Goal: Entertainment & Leisure: Consume media (video, audio)

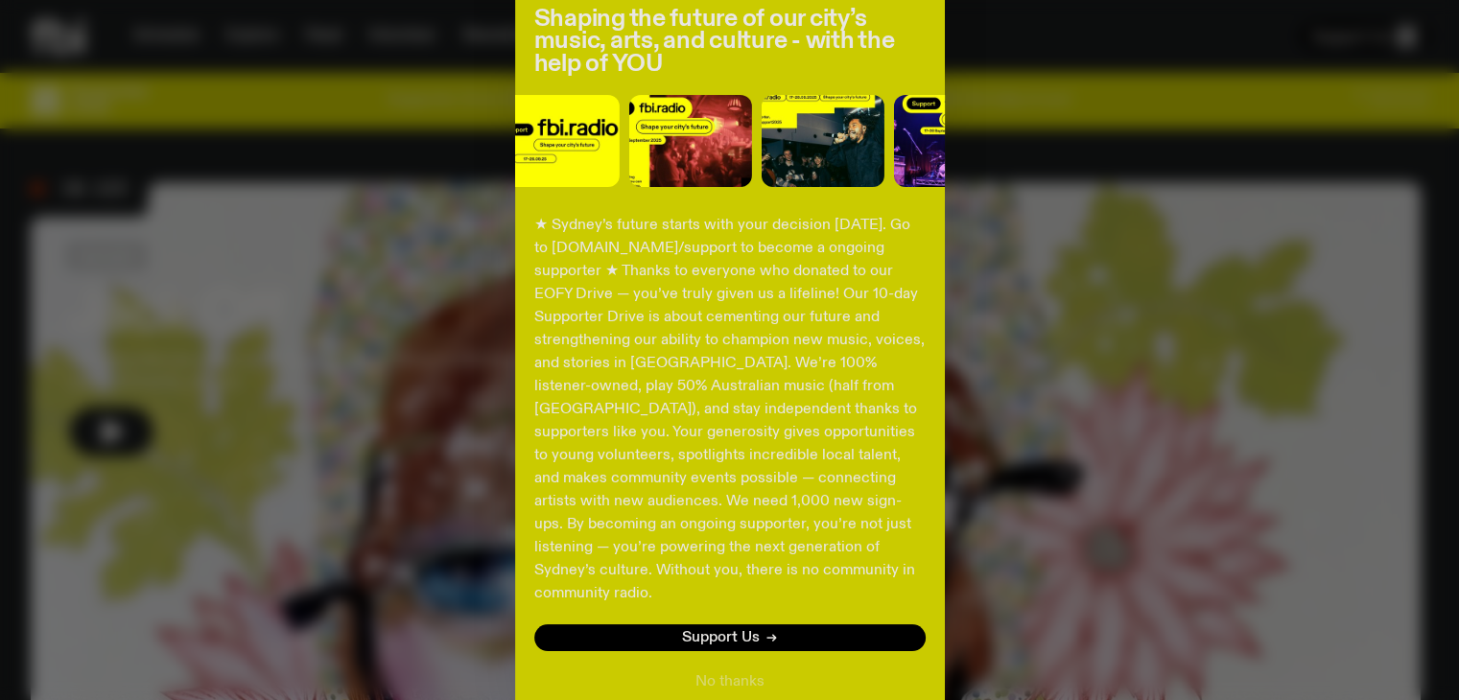
scroll to position [249, 0]
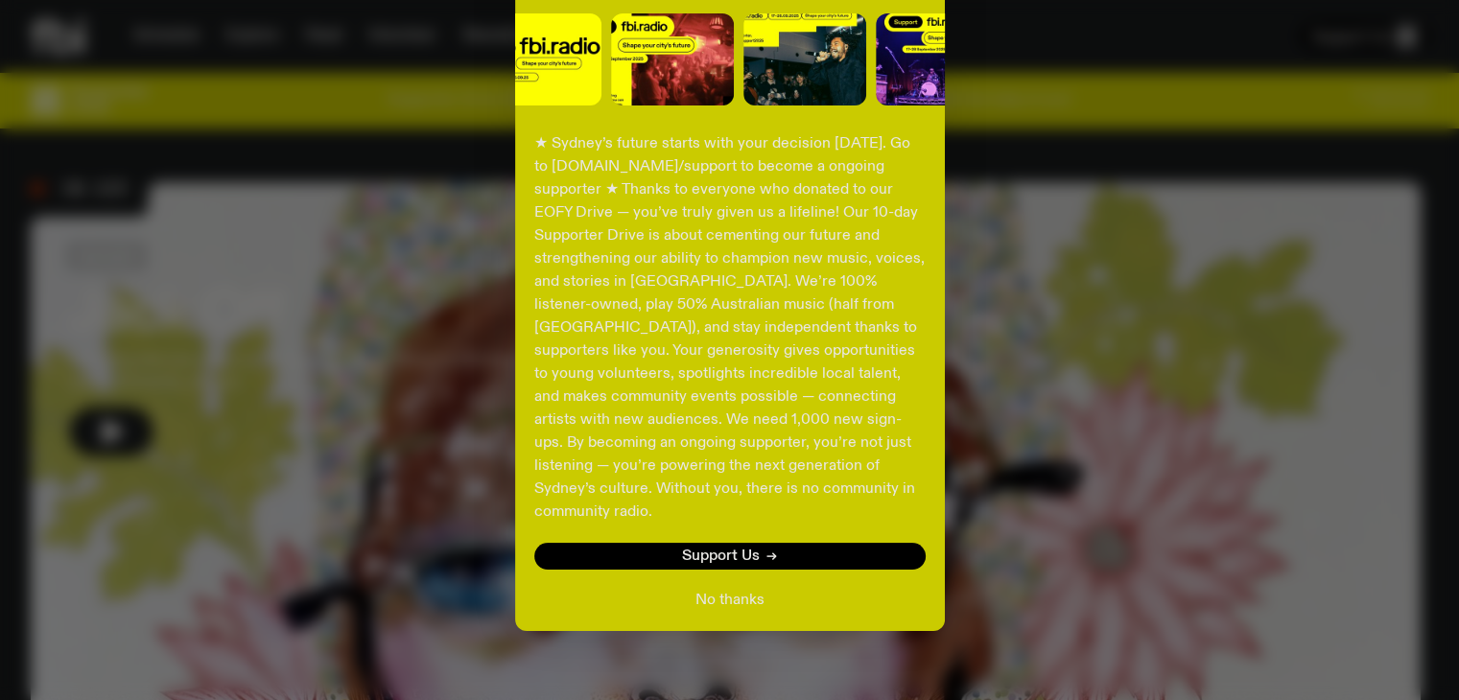
click at [737, 589] on button "No thanks" at bounding box center [729, 600] width 69 height 23
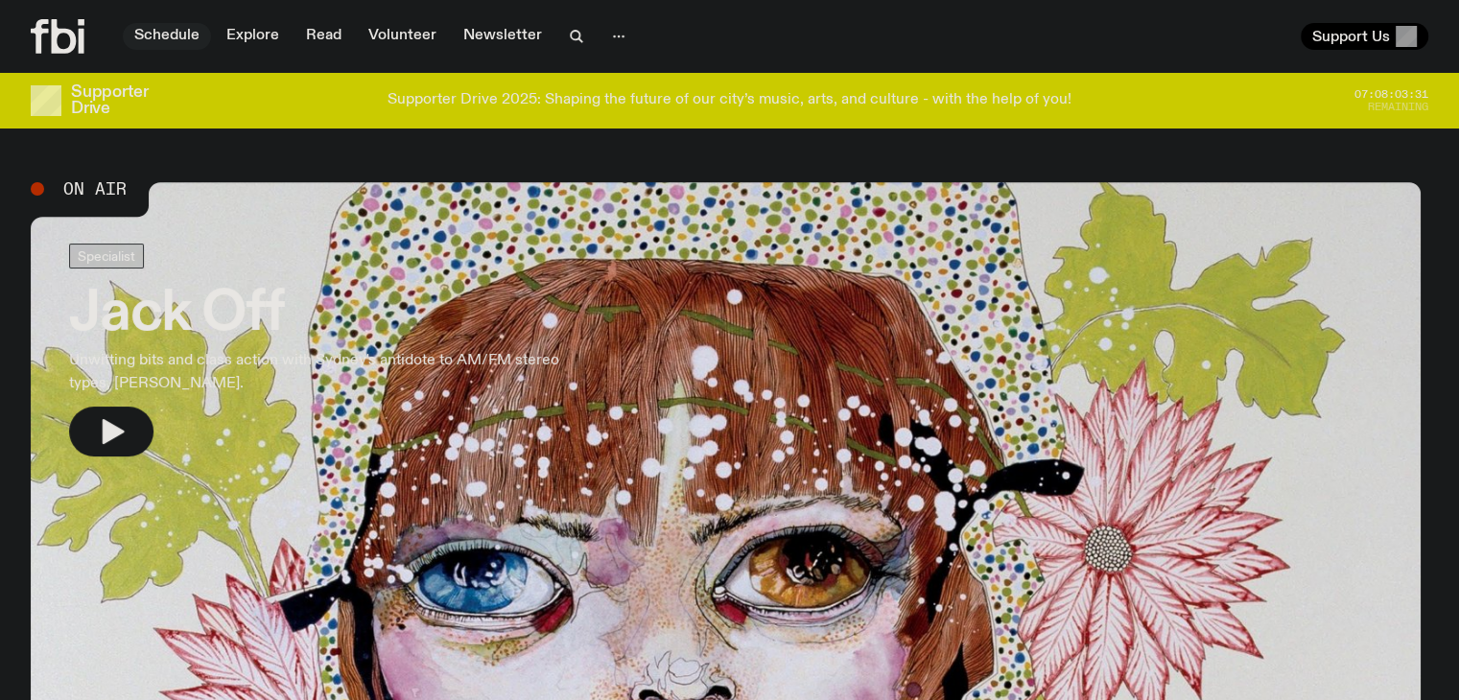
click at [206, 42] on link "Schedule" at bounding box center [167, 36] width 88 height 27
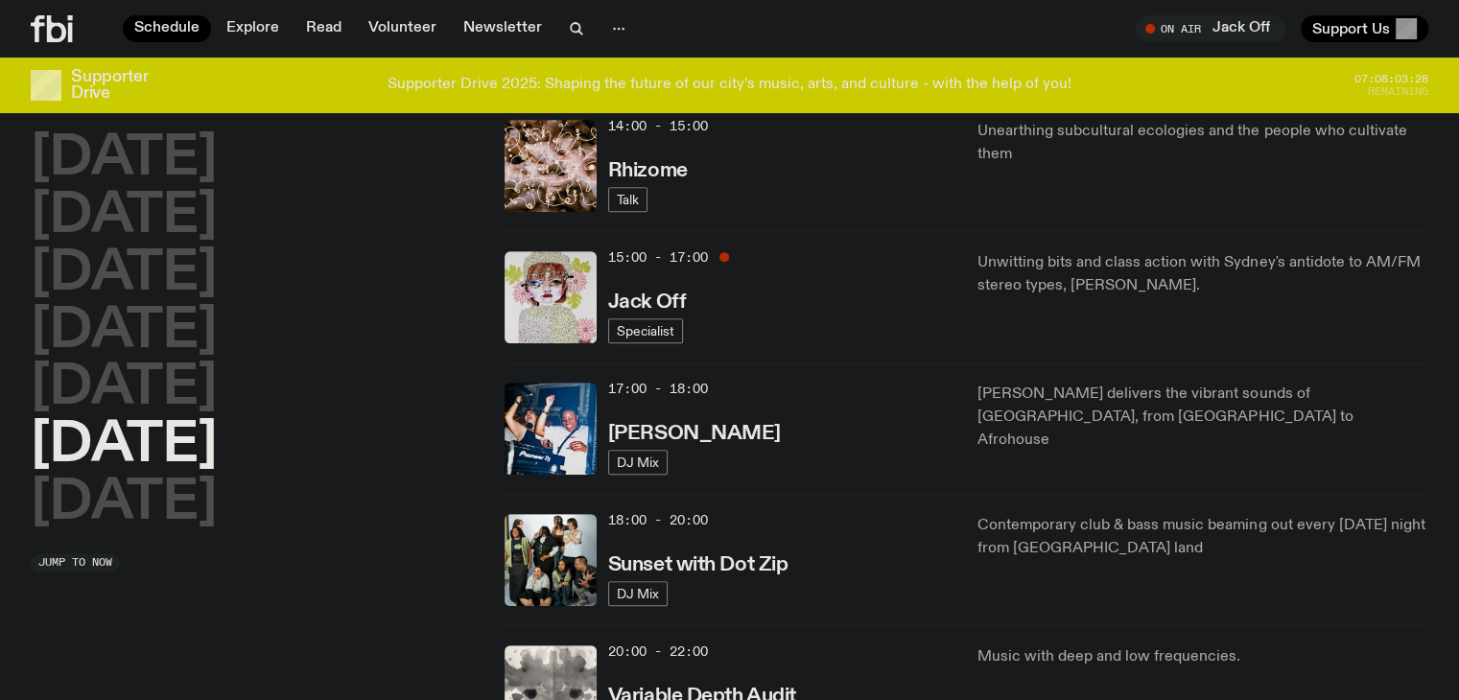
scroll to position [863, 0]
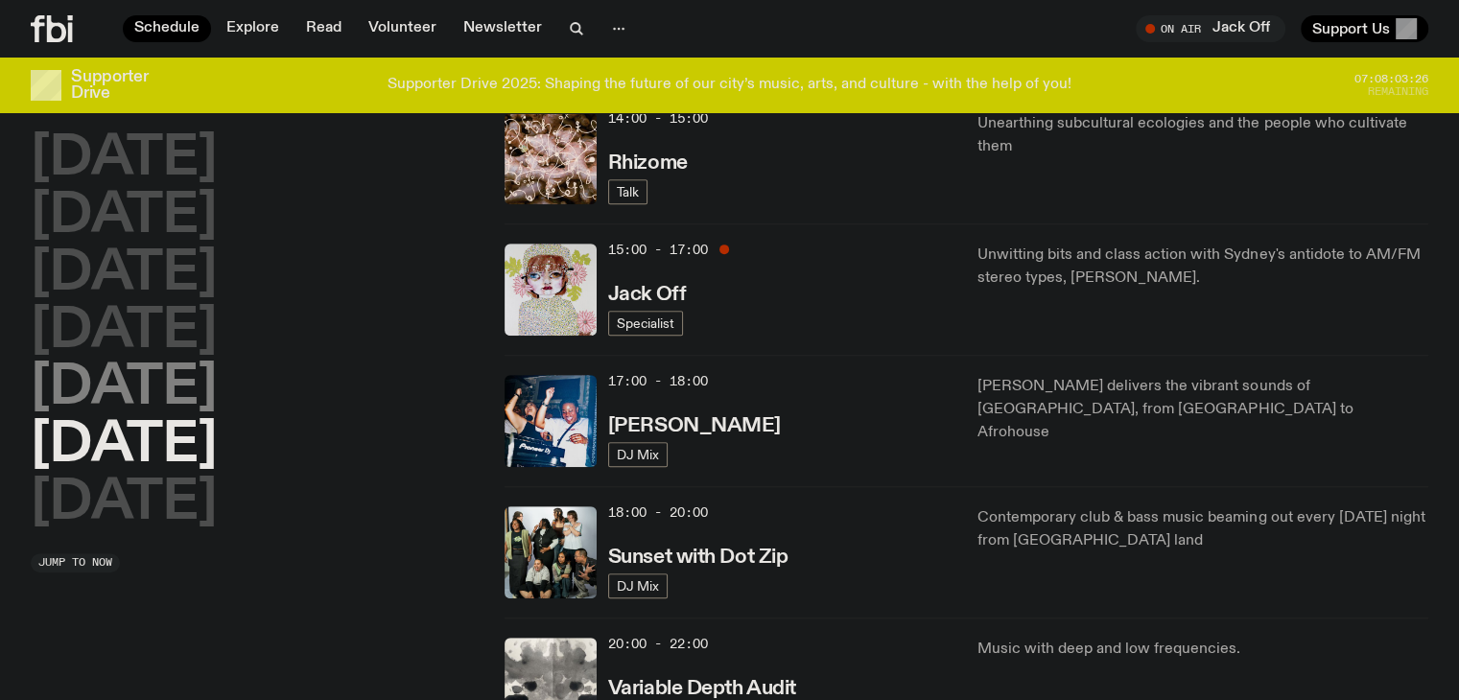
click at [183, 386] on h2 "[DATE]" at bounding box center [124, 389] width 186 height 54
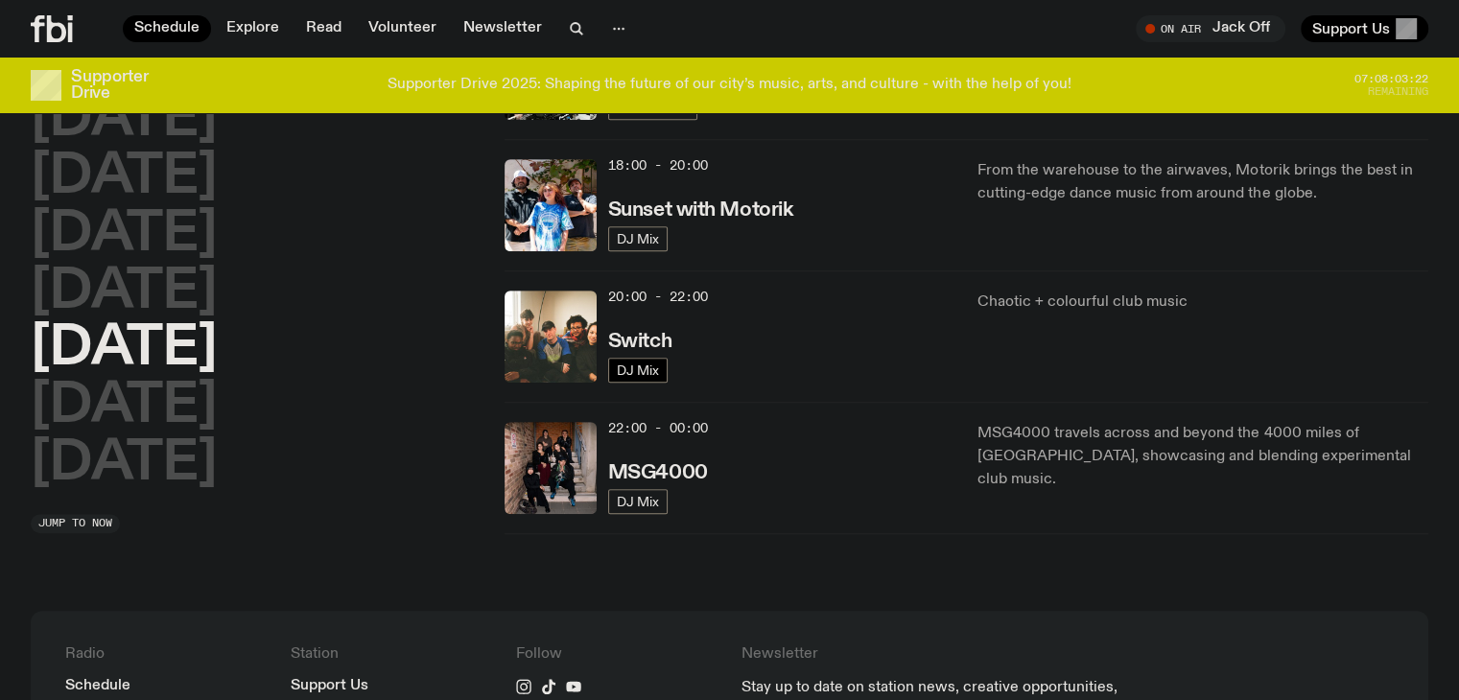
scroll to position [821, 0]
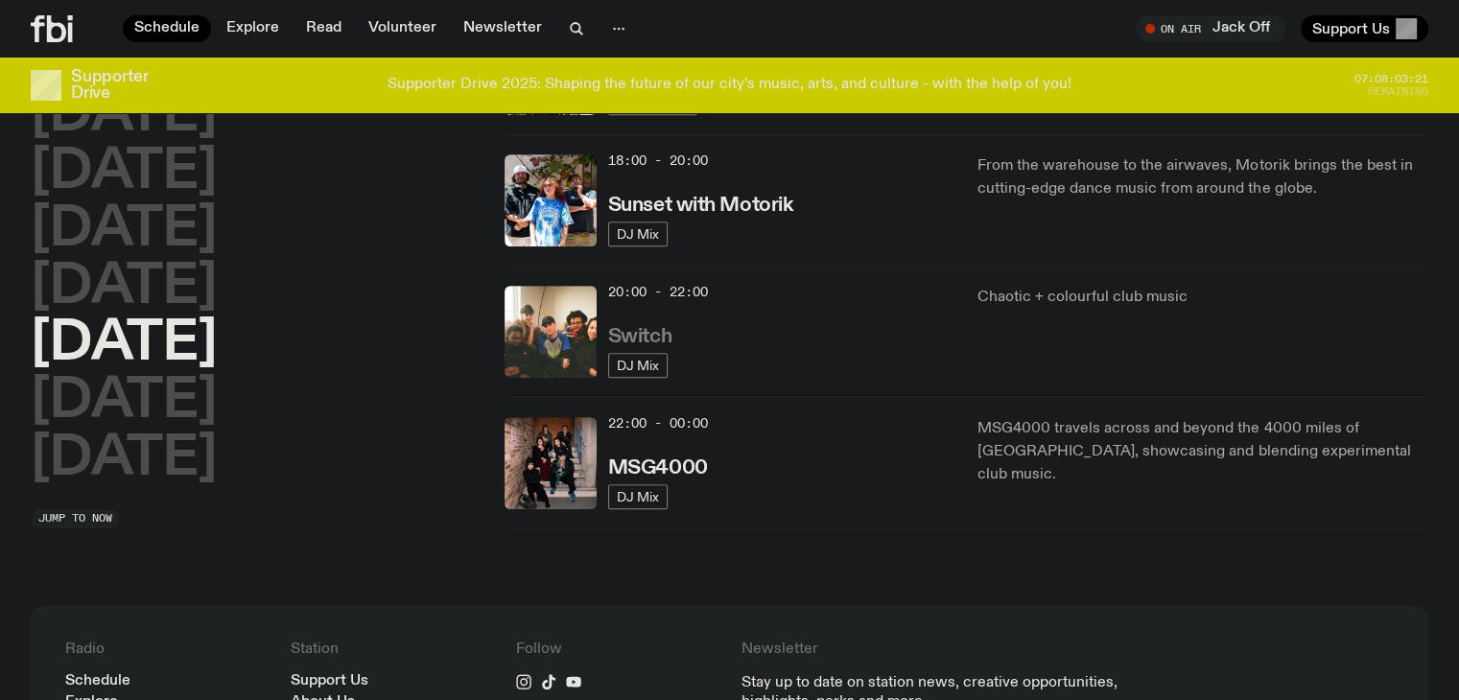
click at [629, 337] on h3 "Switch" at bounding box center [639, 337] width 63 height 20
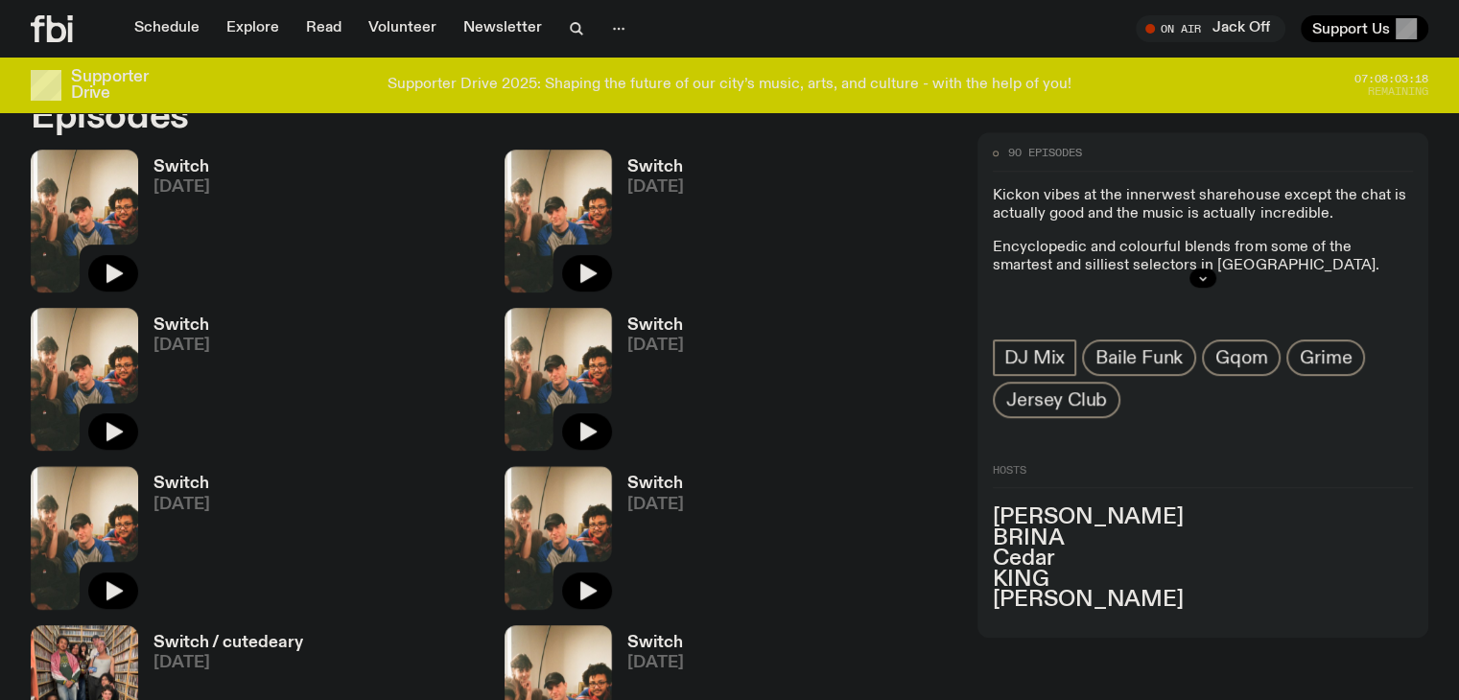
scroll to position [945, 0]
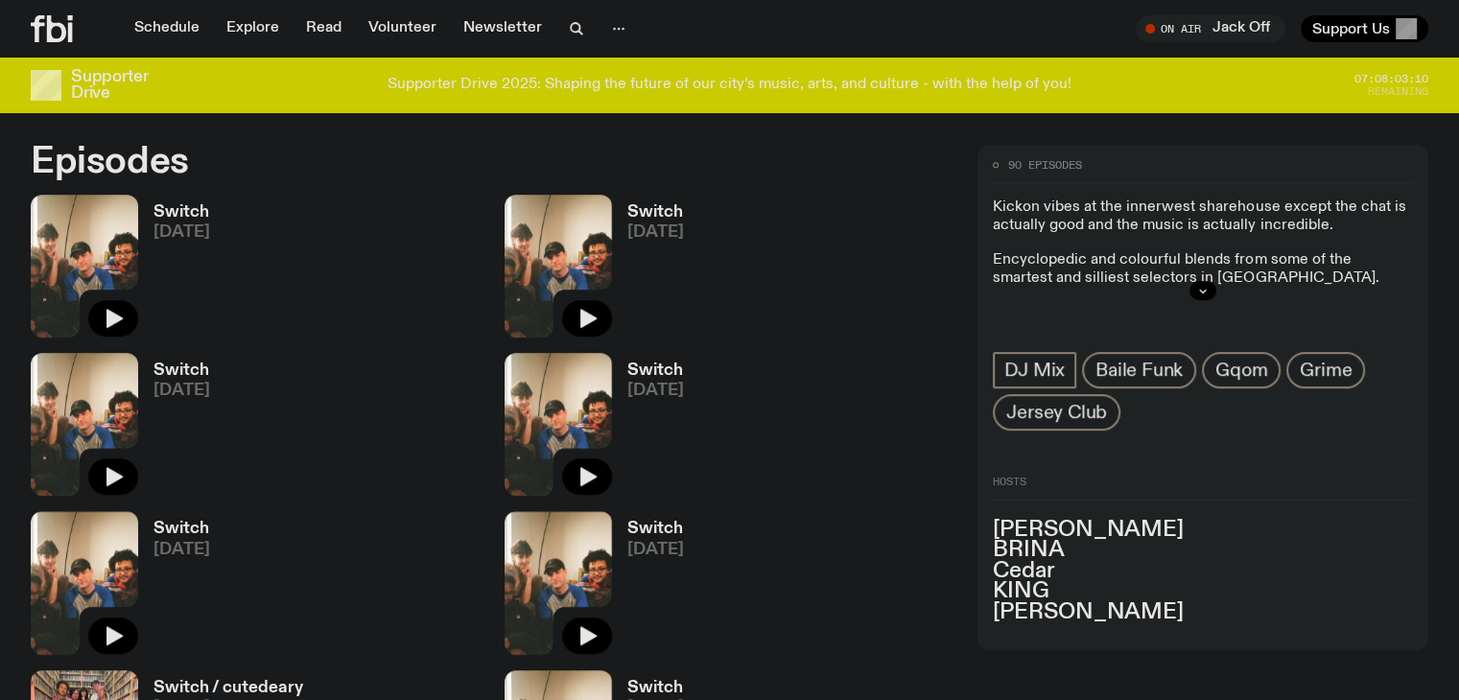
click at [174, 204] on h3 "Switch" at bounding box center [181, 212] width 57 height 16
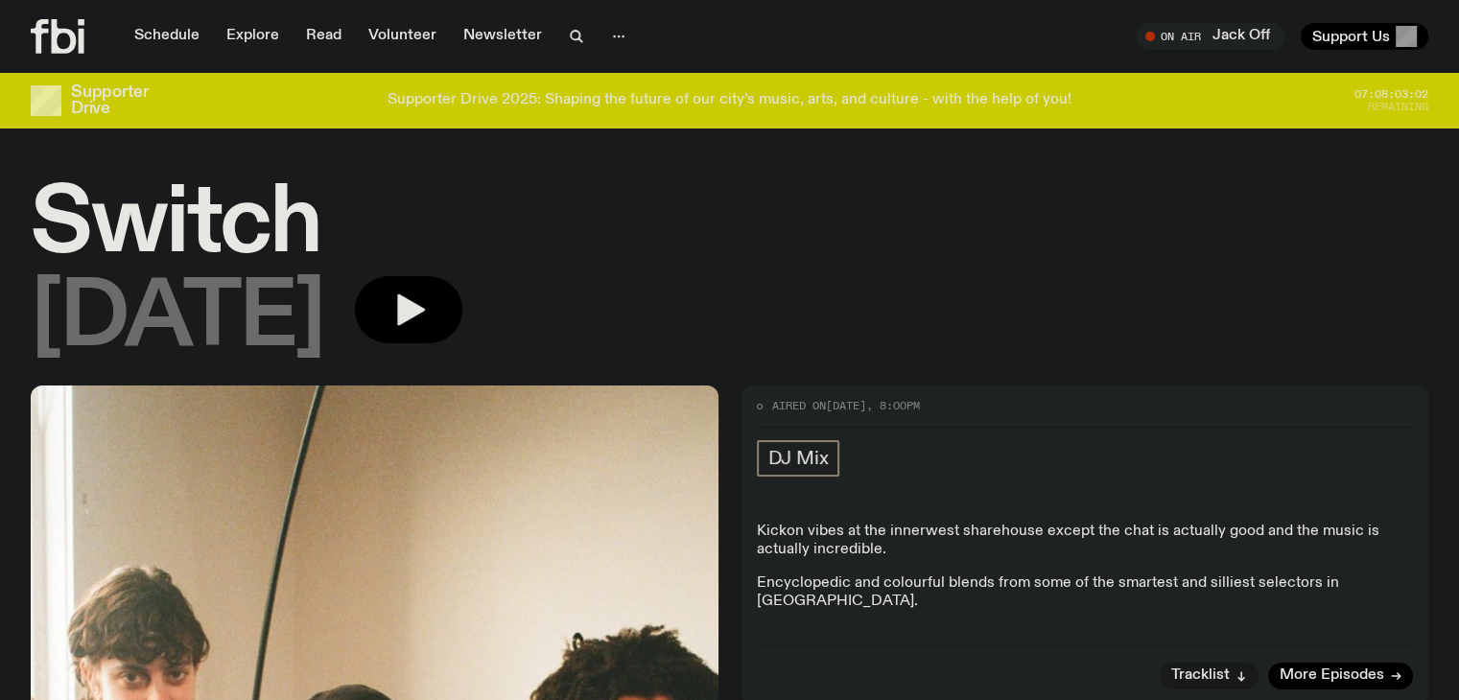
drag, startPoint x: 871, startPoint y: 335, endPoint x: 797, endPoint y: 348, distance: 75.1
click at [866, 337] on div "[DATE]" at bounding box center [729, 319] width 1397 height 86
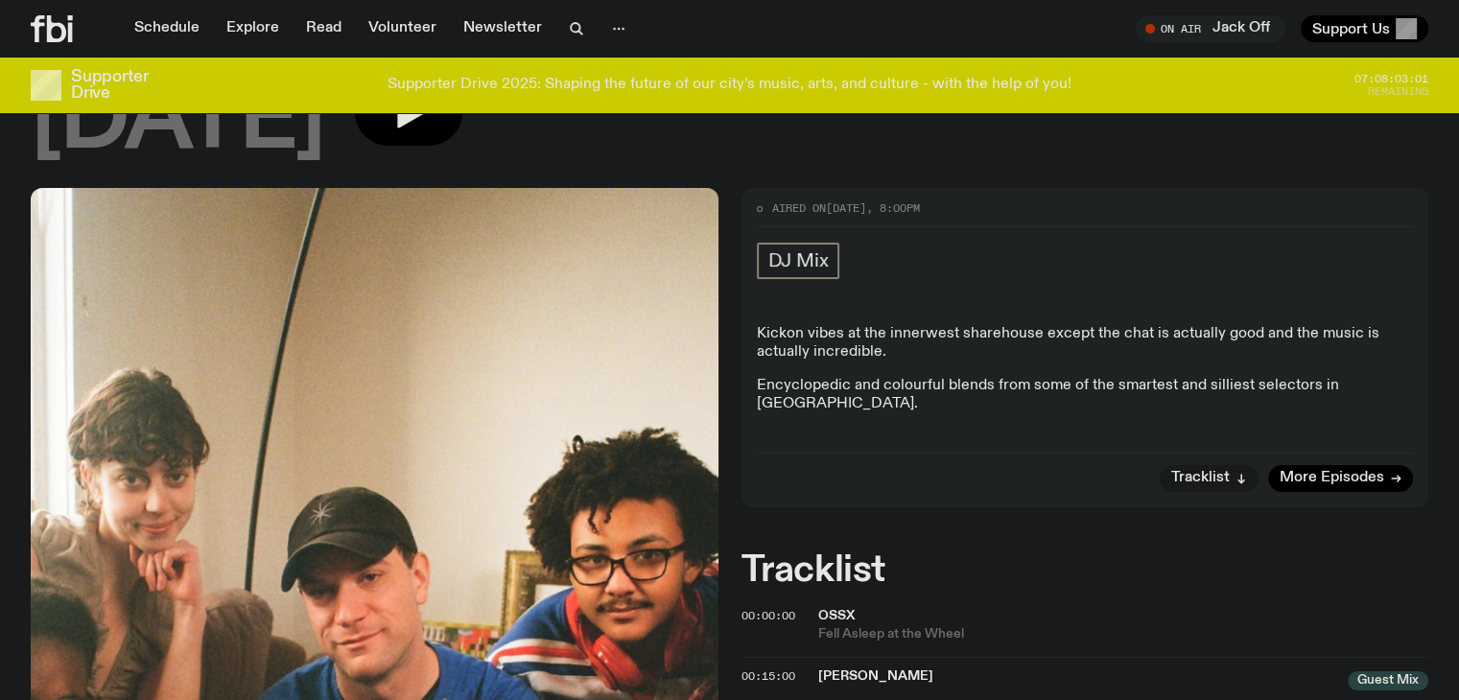
scroll to position [183, 0]
click at [425, 124] on icon "button" at bounding box center [411, 112] width 28 height 32
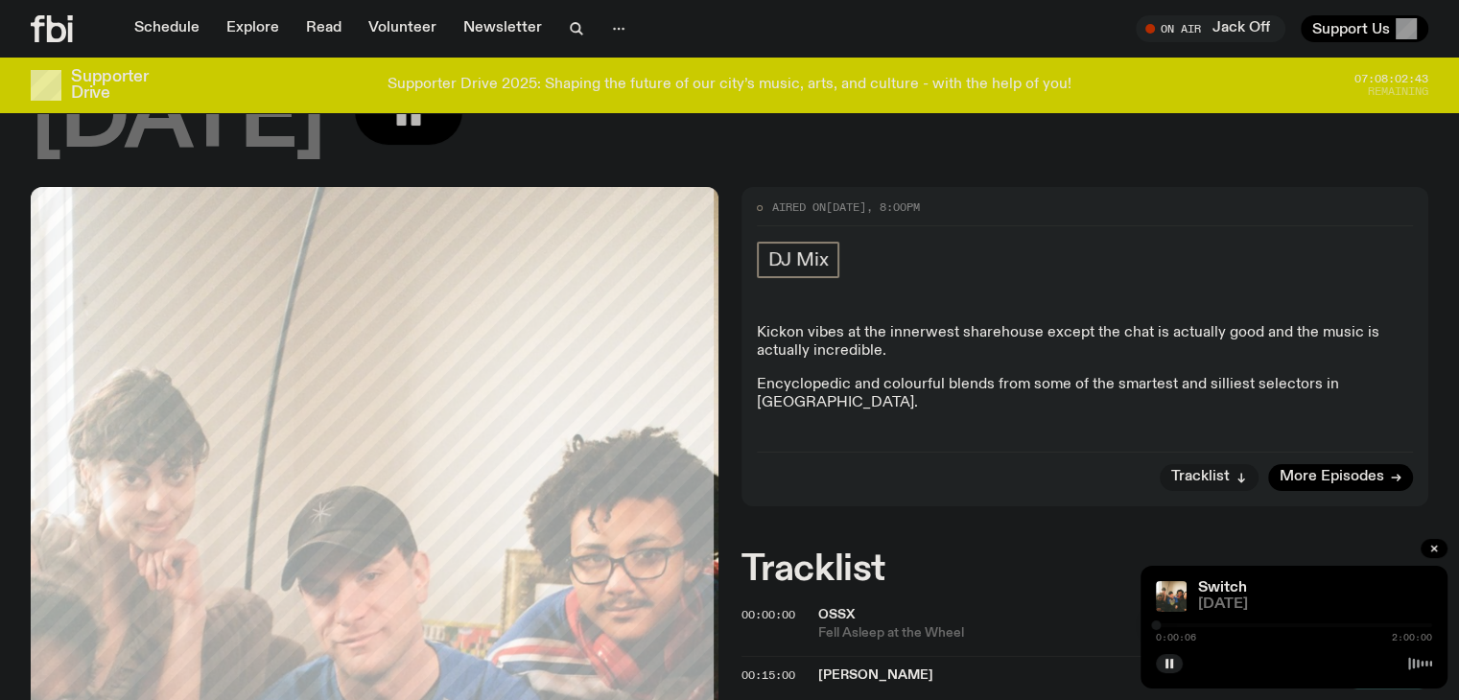
click at [975, 469] on div "Tracklist More Episodes" at bounding box center [1085, 471] width 657 height 39
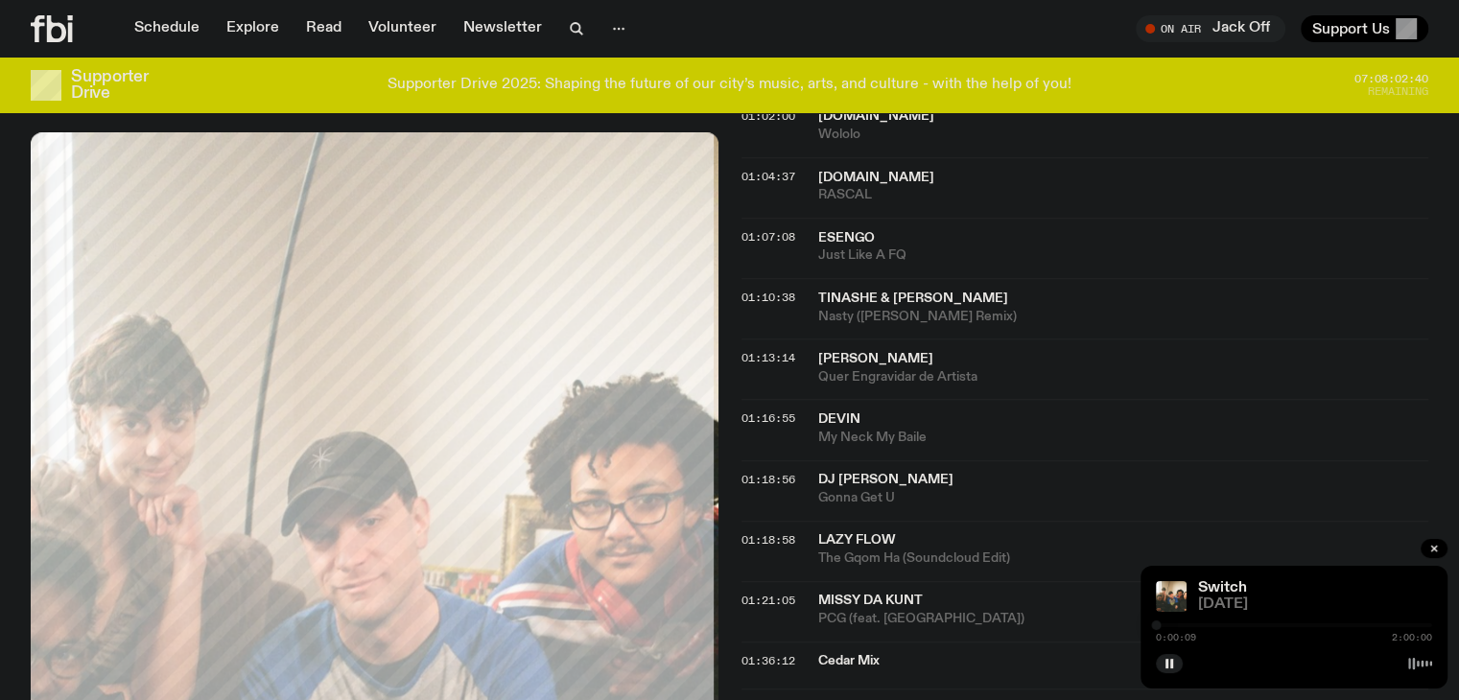
scroll to position [1910, 0]
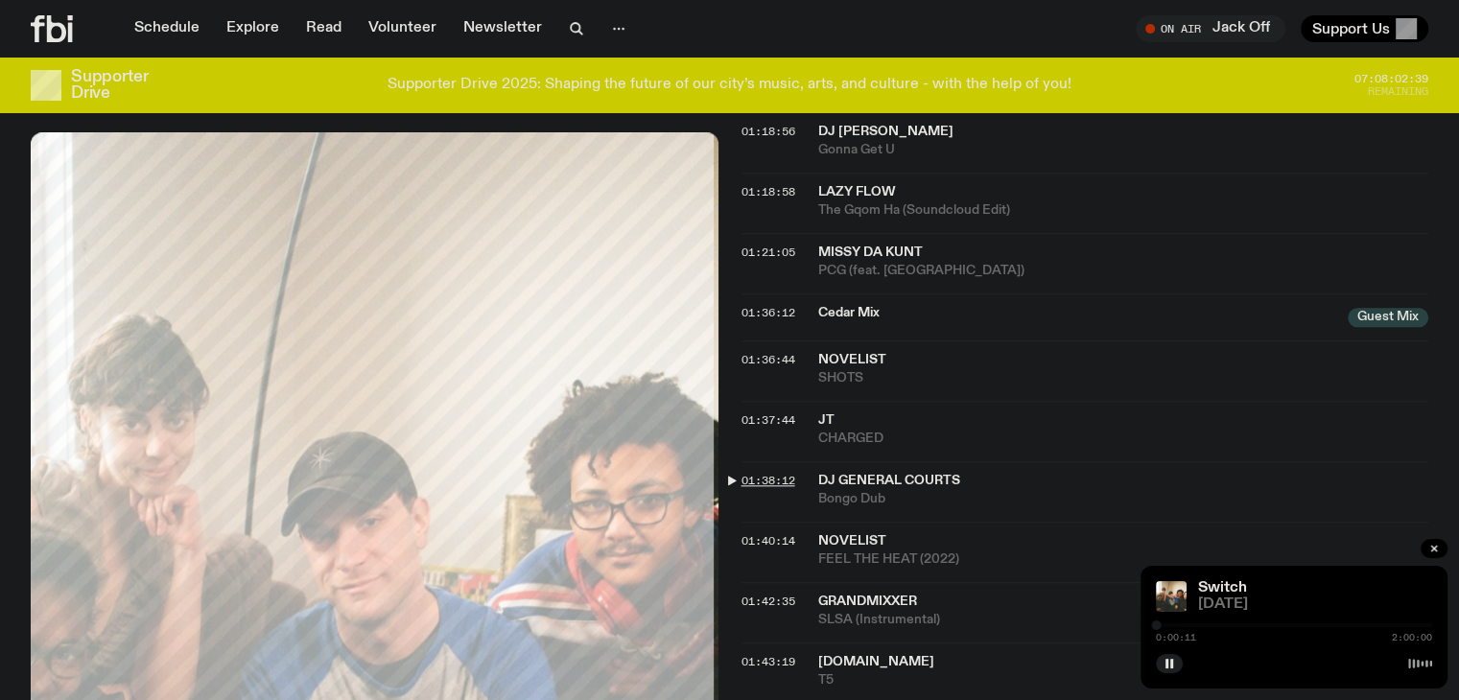
click at [788, 473] on span "01:38:12" at bounding box center [768, 480] width 54 height 15
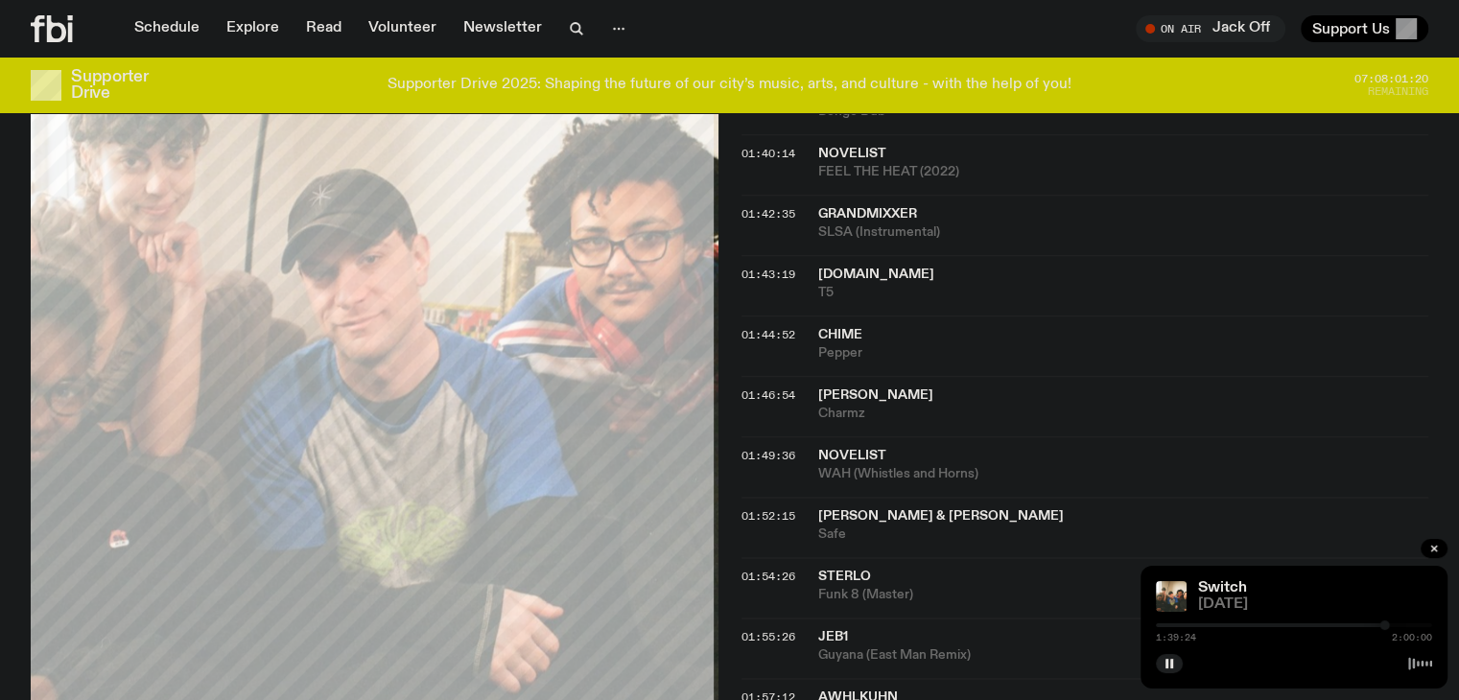
scroll to position [2293, 0]
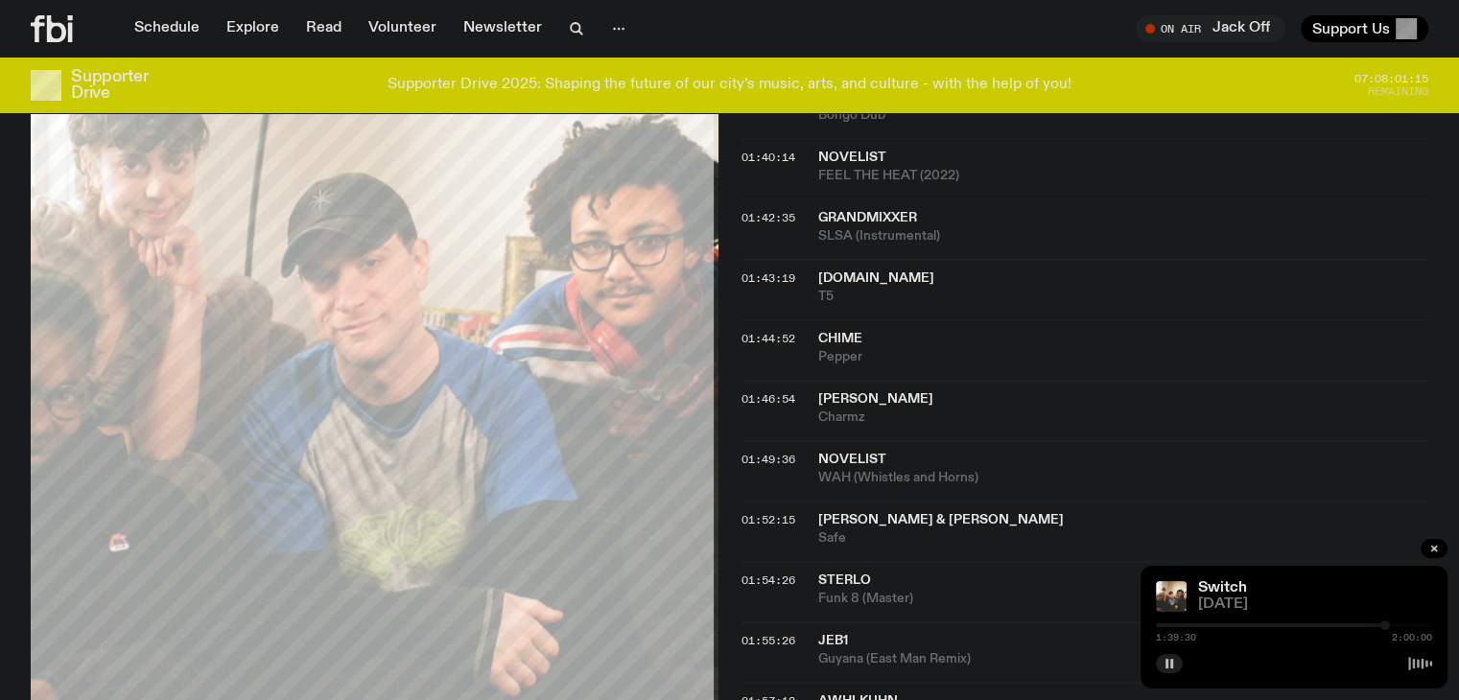
click at [1172, 662] on rect "button" at bounding box center [1171, 664] width 3 height 10
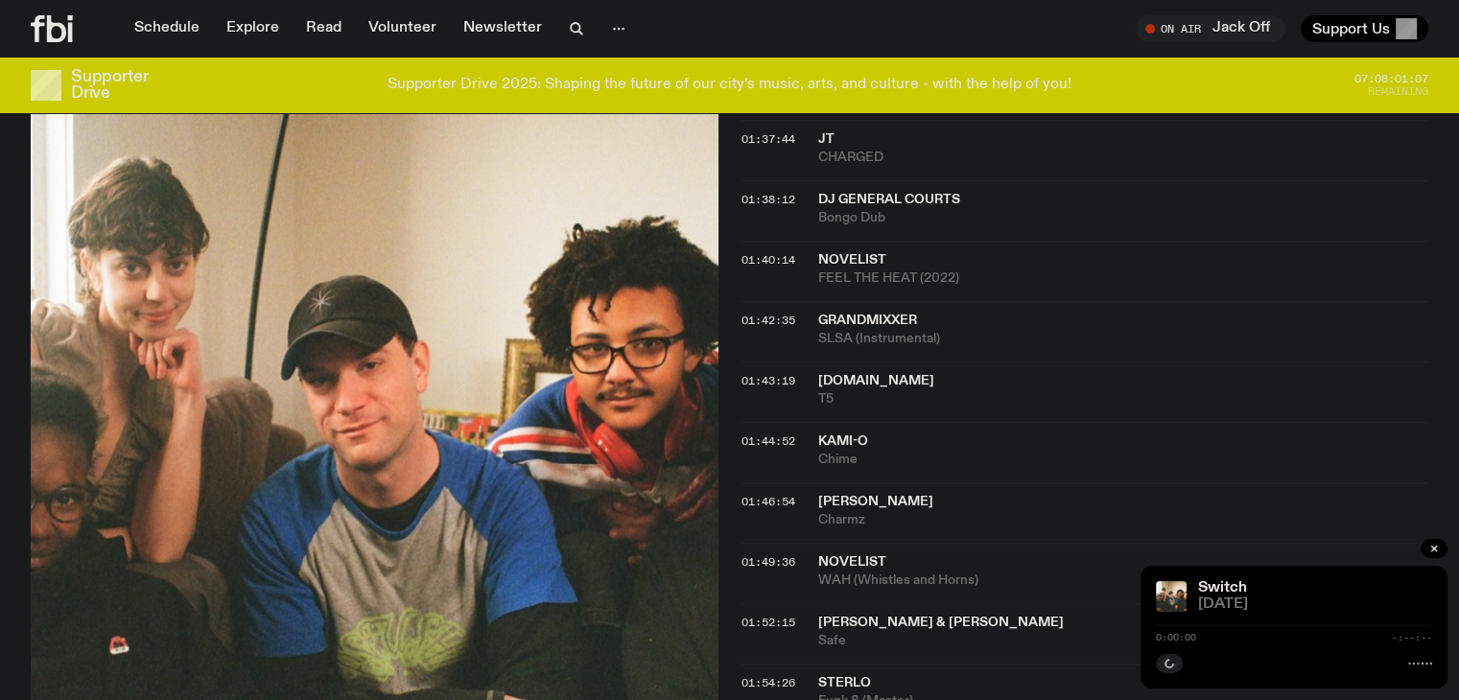
scroll to position [2191, 0]
click at [1162, 668] on button "button" at bounding box center [1169, 663] width 27 height 19
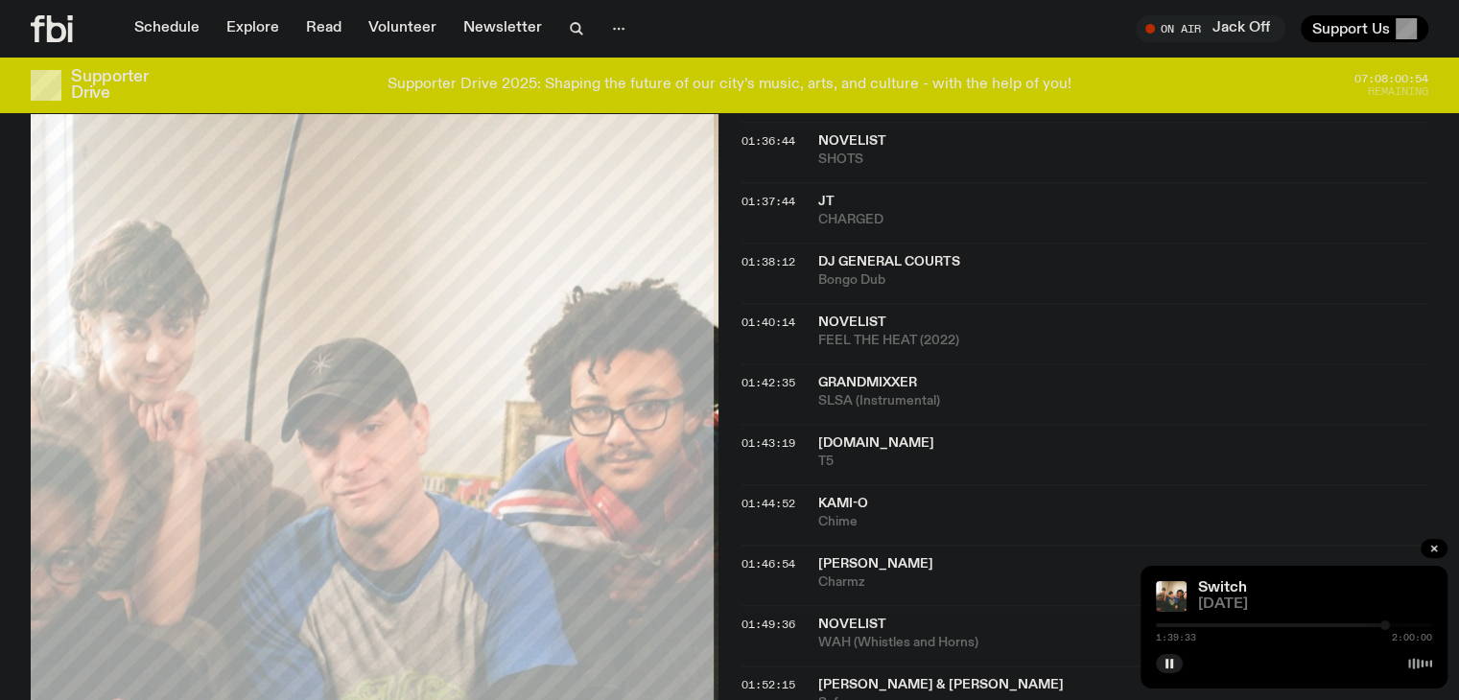
scroll to position [2095, 0]
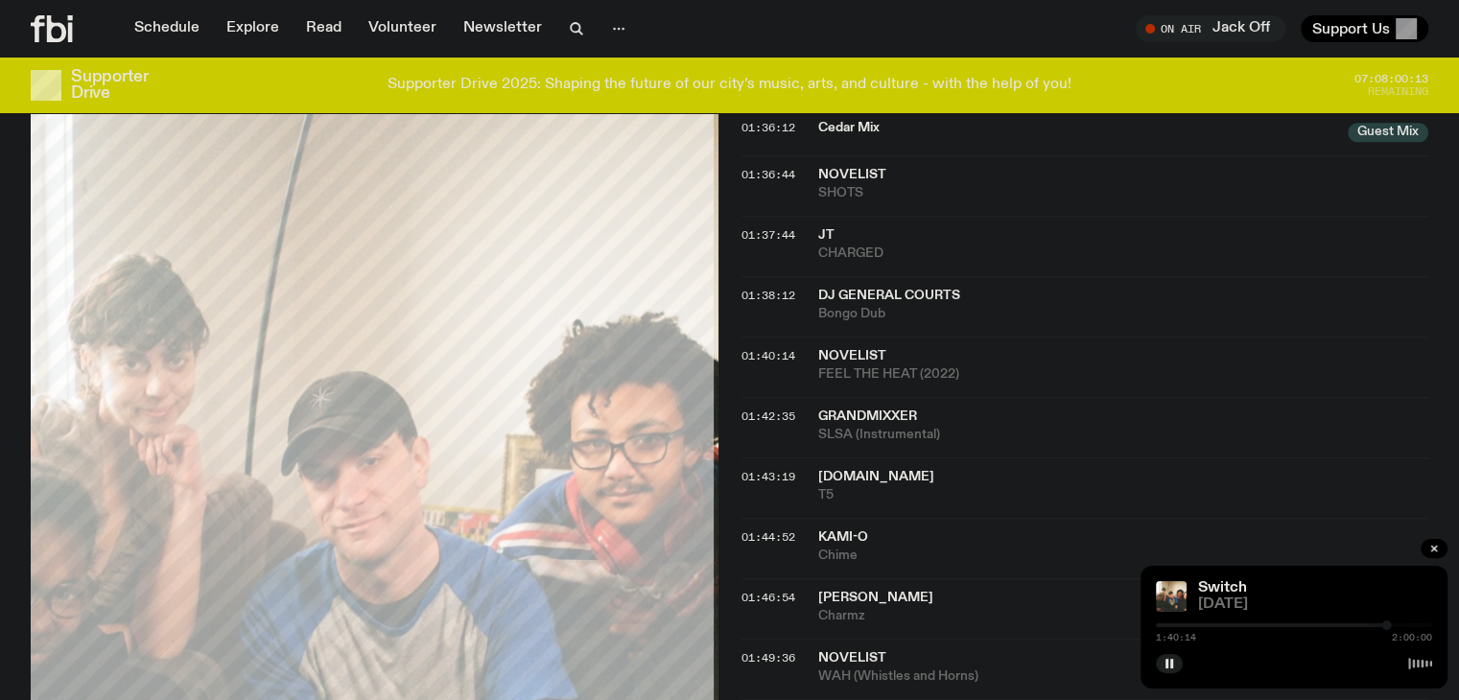
drag, startPoint x: 771, startPoint y: 442, endPoint x: 782, endPoint y: 461, distance: 21.9
click at [774, 458] on div "01:43:19 T.NO T5" at bounding box center [1085, 488] width 688 height 60
click at [786, 460] on div "01:43:19 T.NO T5" at bounding box center [1085, 488] width 688 height 60
click at [787, 469] on span "01:43:19" at bounding box center [768, 476] width 54 height 15
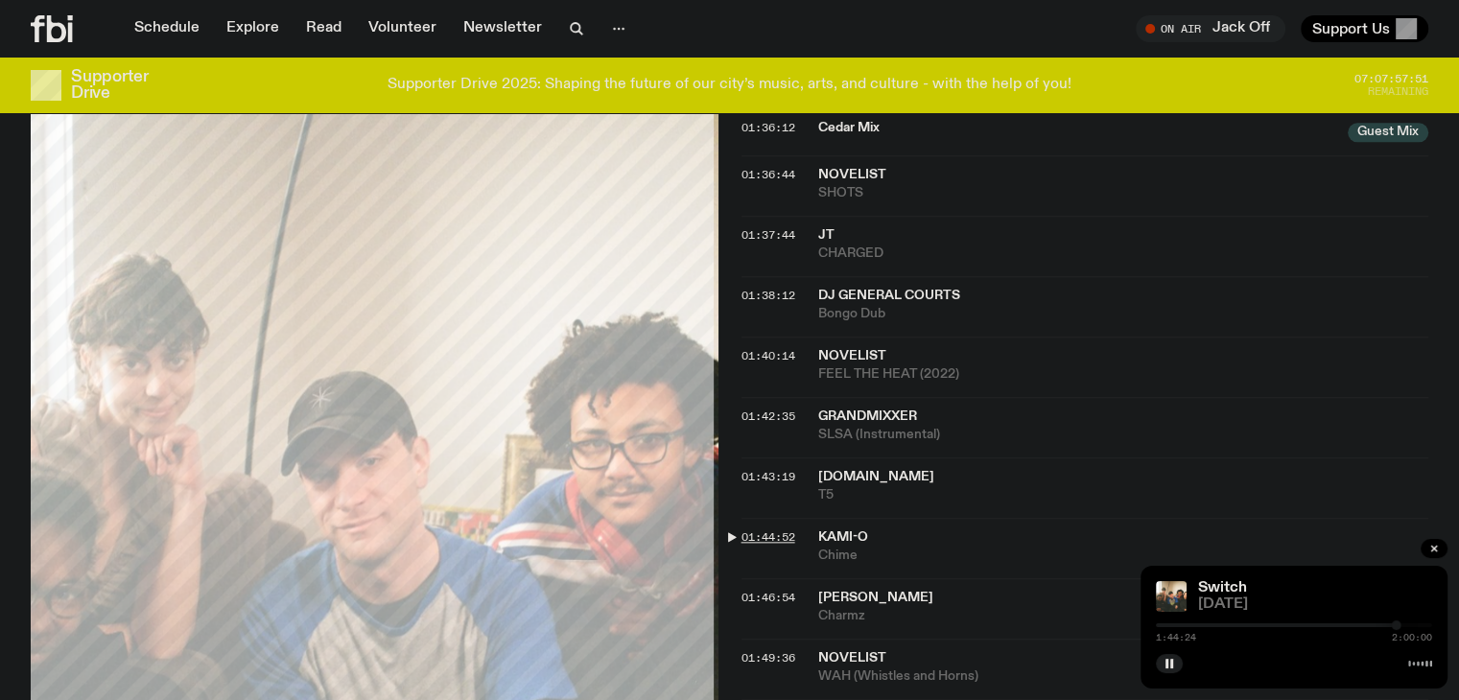
click at [780, 529] on span "01:44:52" at bounding box center [768, 536] width 54 height 15
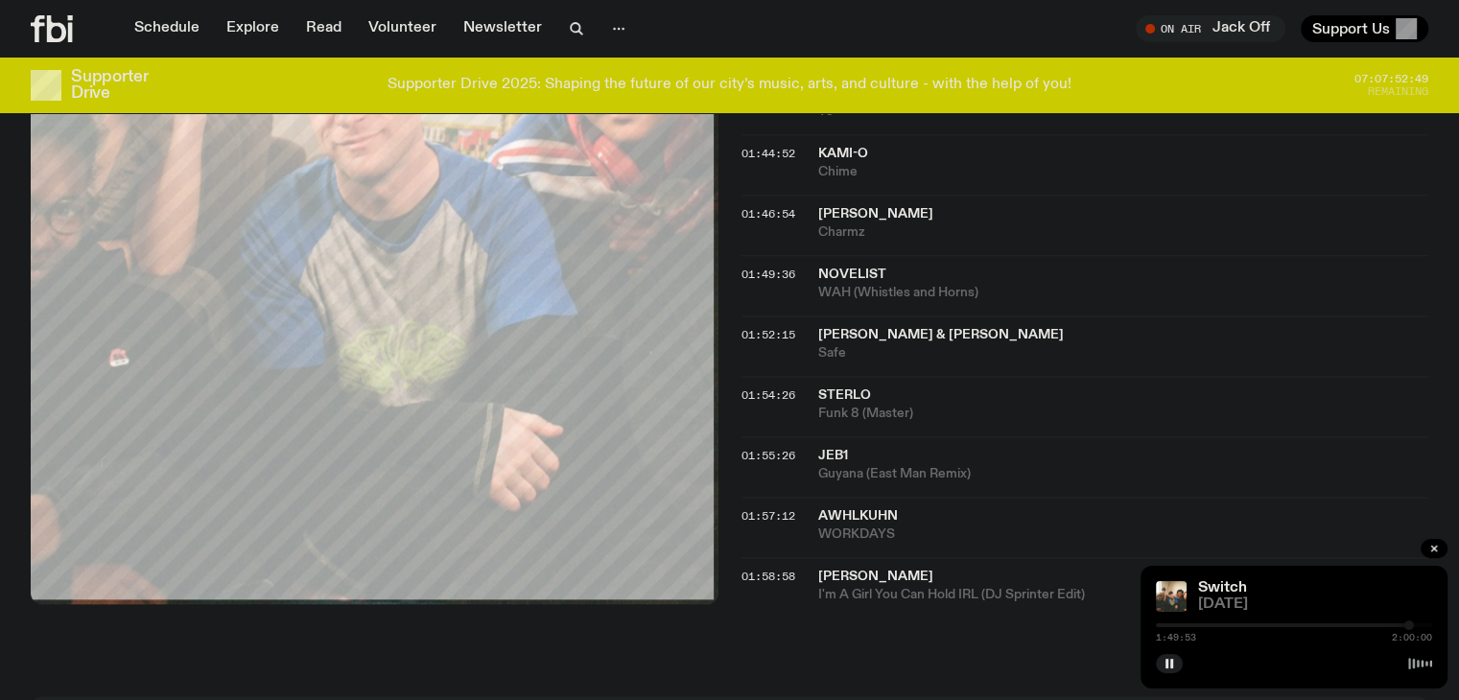
scroll to position [2383, 0]
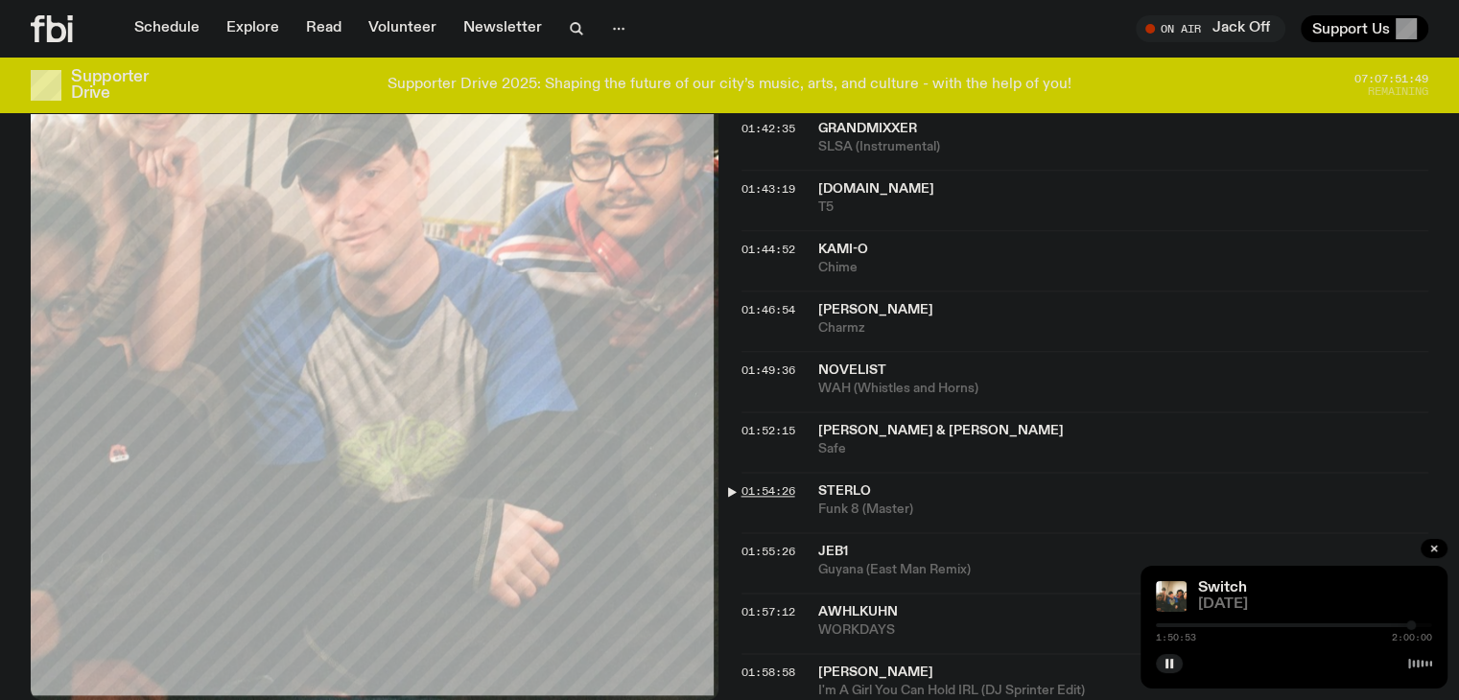
click at [743, 483] on span "01:54:26" at bounding box center [768, 490] width 54 height 15
click at [763, 544] on span "01:55:26" at bounding box center [768, 551] width 54 height 15
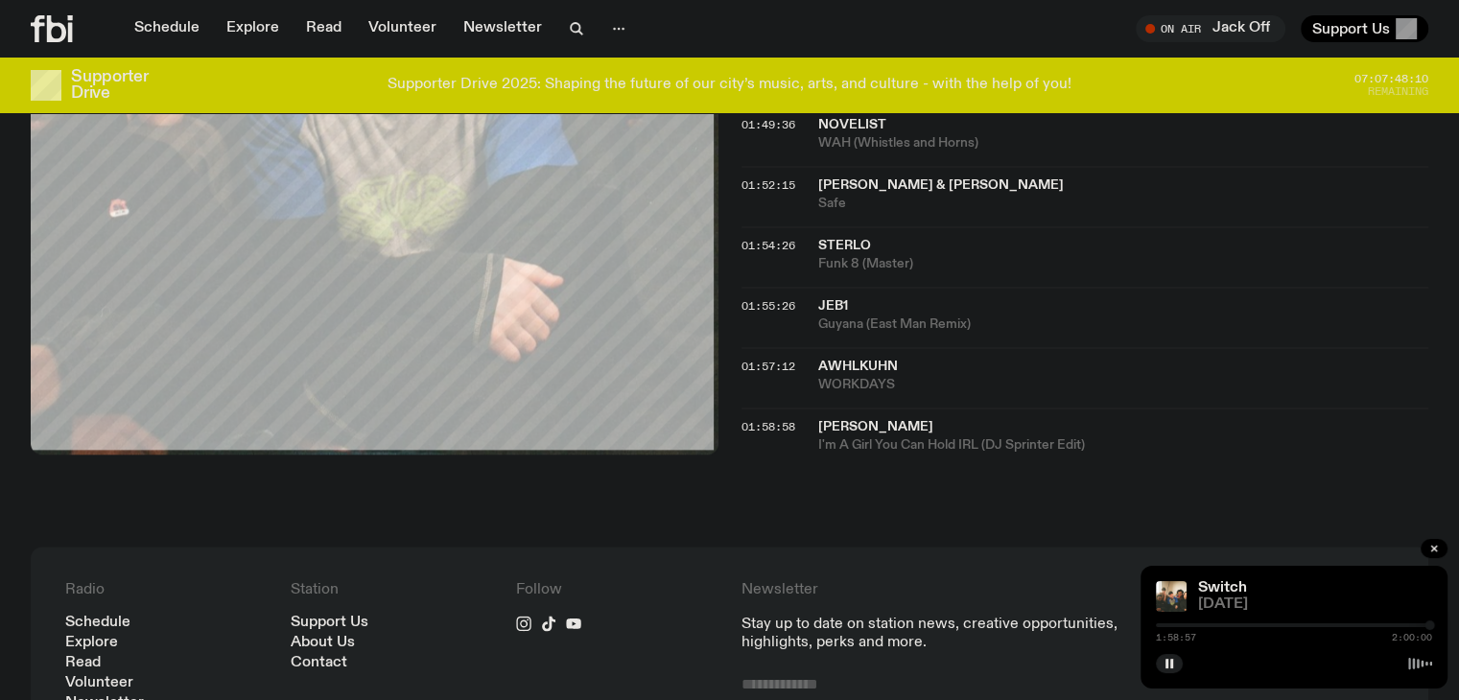
scroll to position [2671, 0]
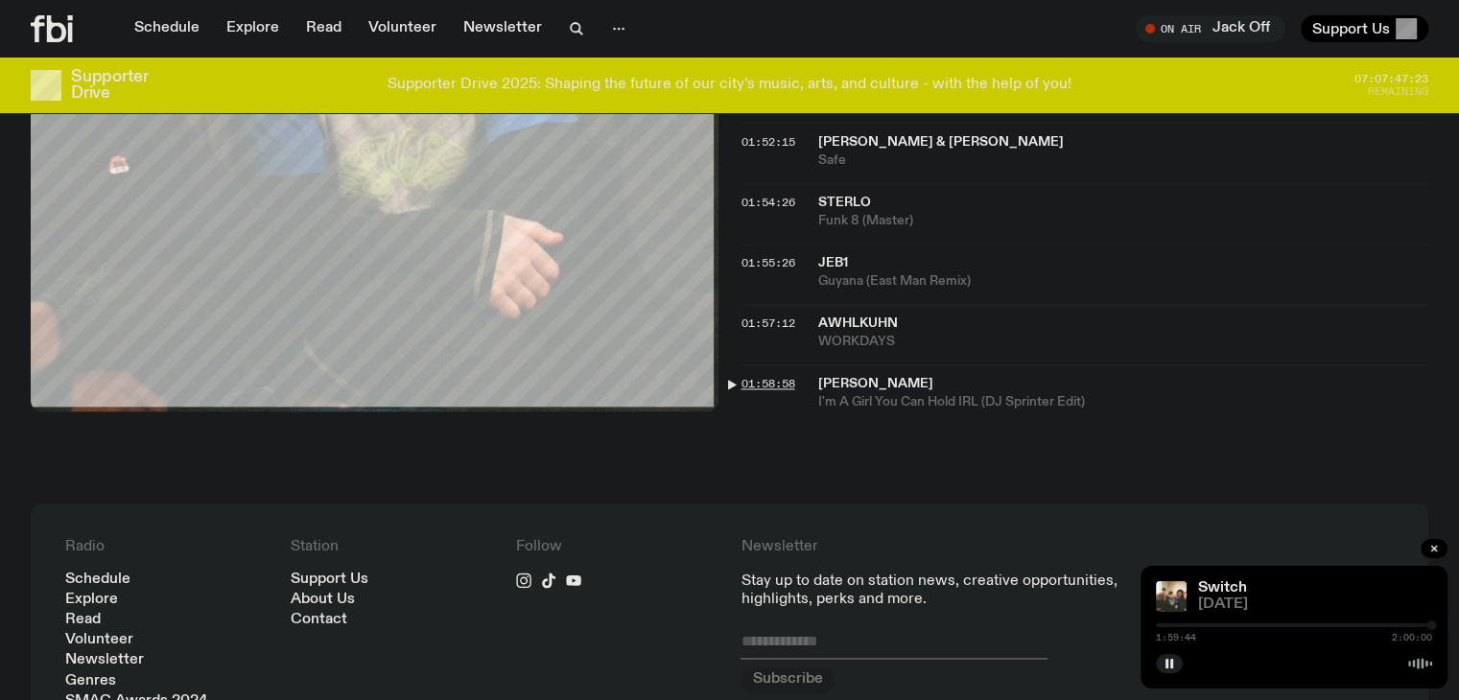
click at [798, 364] on div "01:58:58 ML Buch I'm A Girl You Can Hold IRL (DJ Sprinter Edit)" at bounding box center [1085, 387] width 688 height 47
click at [763, 376] on span "01:58:58" at bounding box center [768, 383] width 54 height 15
click at [765, 376] on span "01:58:58" at bounding box center [768, 383] width 54 height 15
click at [780, 376] on span "01:58:58" at bounding box center [768, 383] width 54 height 15
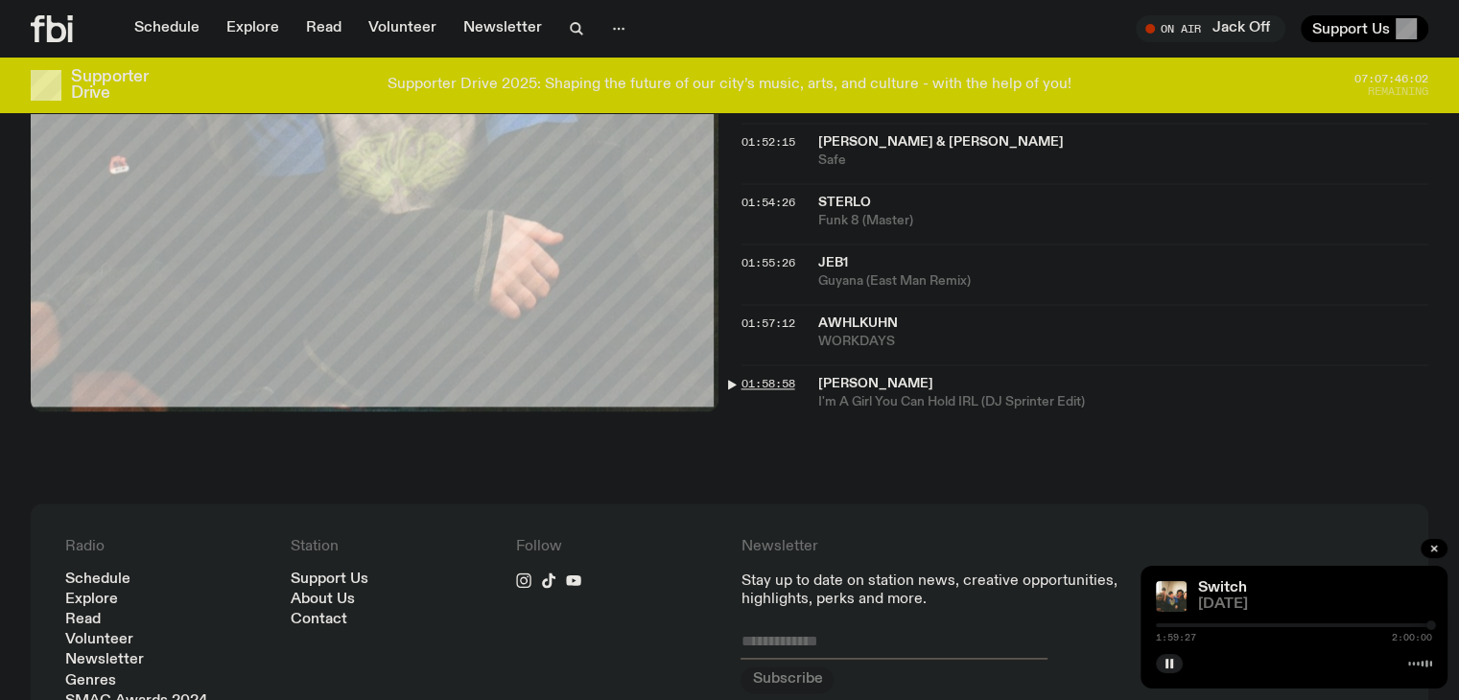
click at [786, 376] on span "01:58:58" at bounding box center [768, 383] width 54 height 15
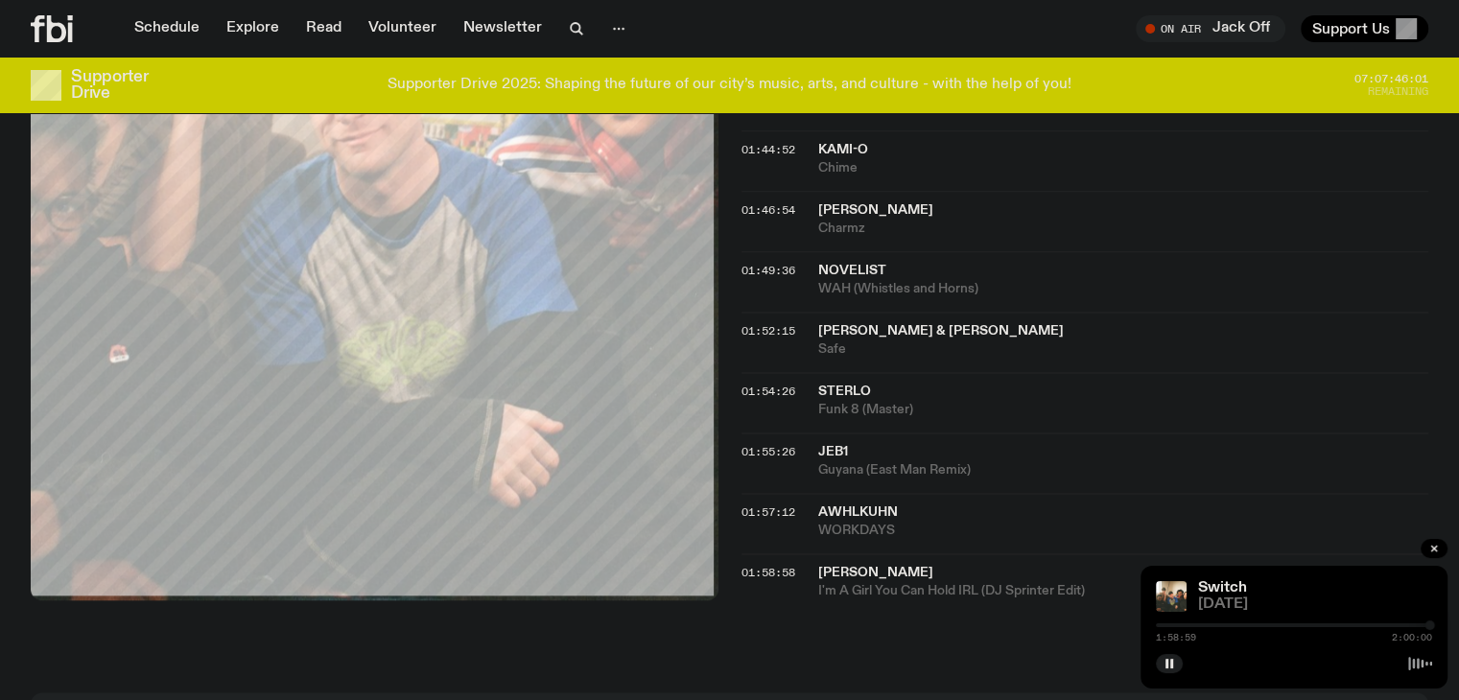
scroll to position [2479, 0]
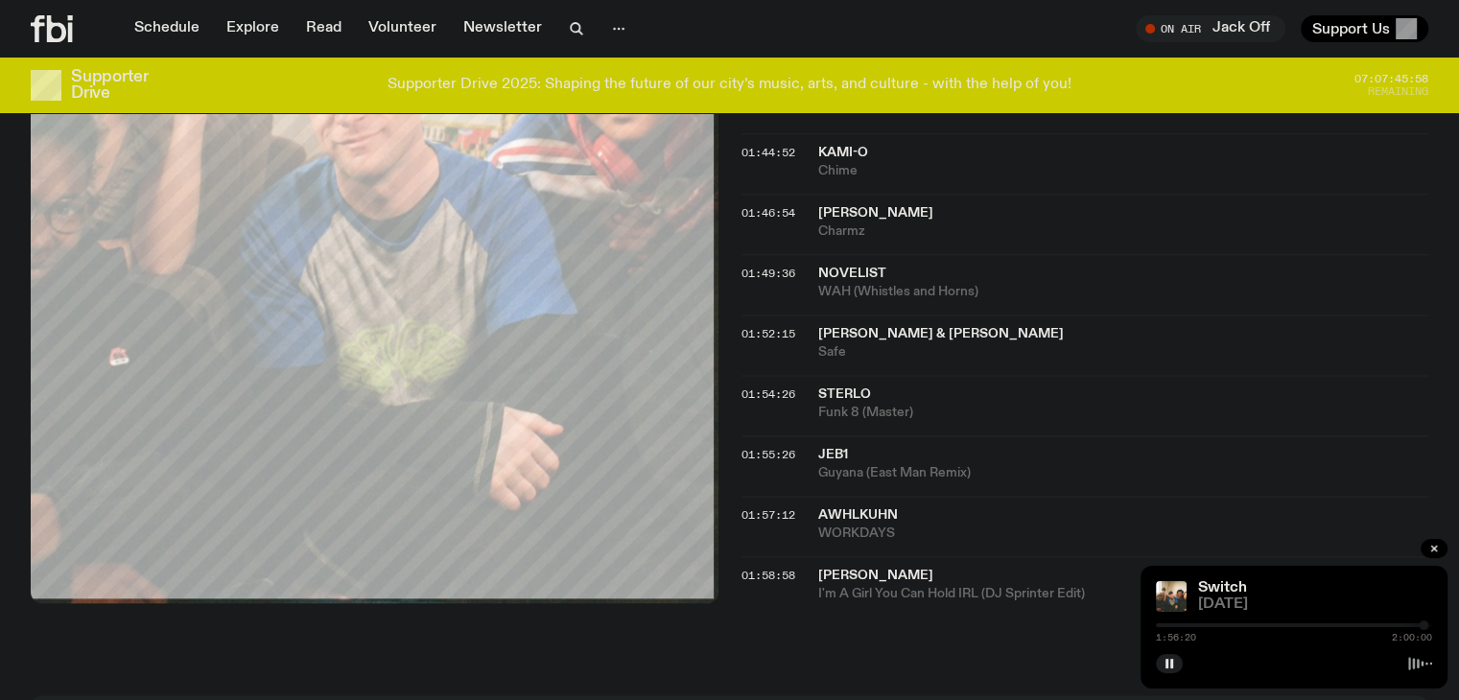
click at [1423, 627] on div at bounding box center [1424, 626] width 10 height 10
click at [747, 507] on span "01:57:12" at bounding box center [768, 514] width 54 height 15
click at [776, 447] on span "01:55:26" at bounding box center [768, 454] width 54 height 15
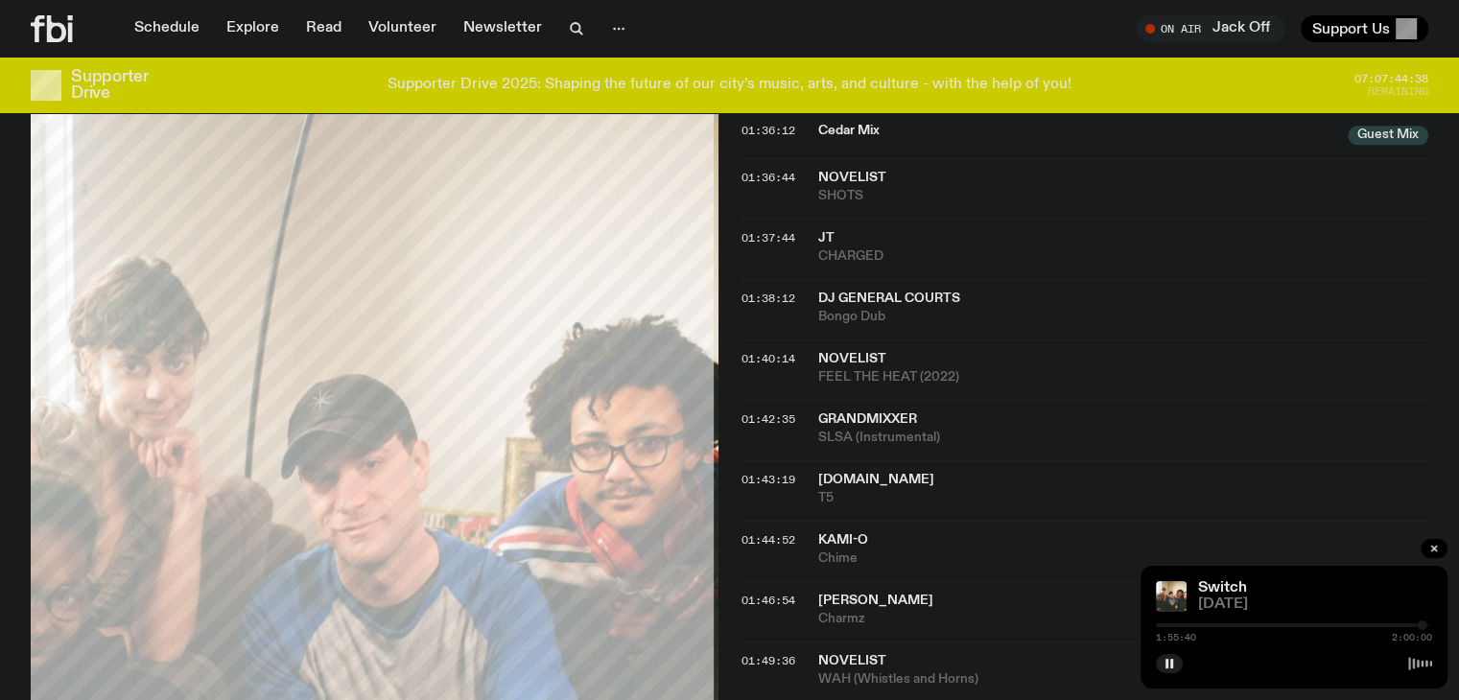
scroll to position [2384, 0]
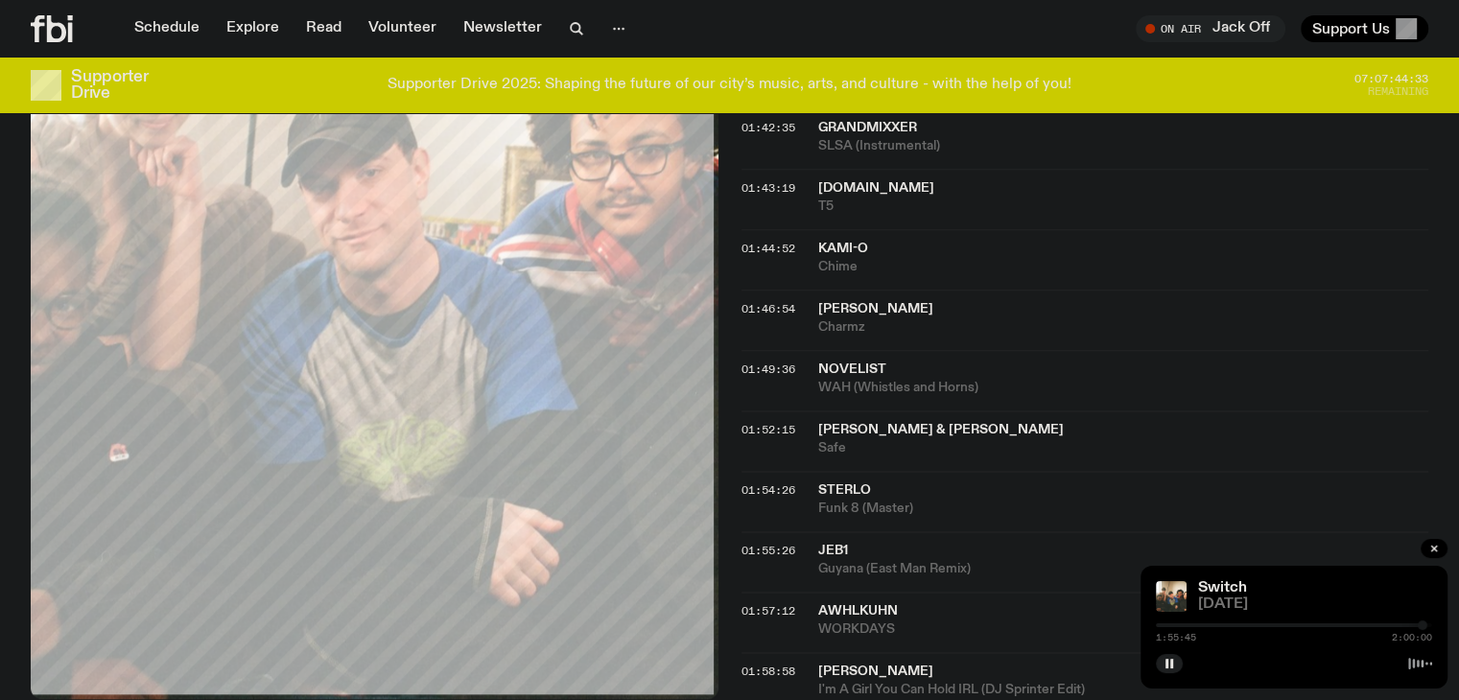
scroll to position [2191, 0]
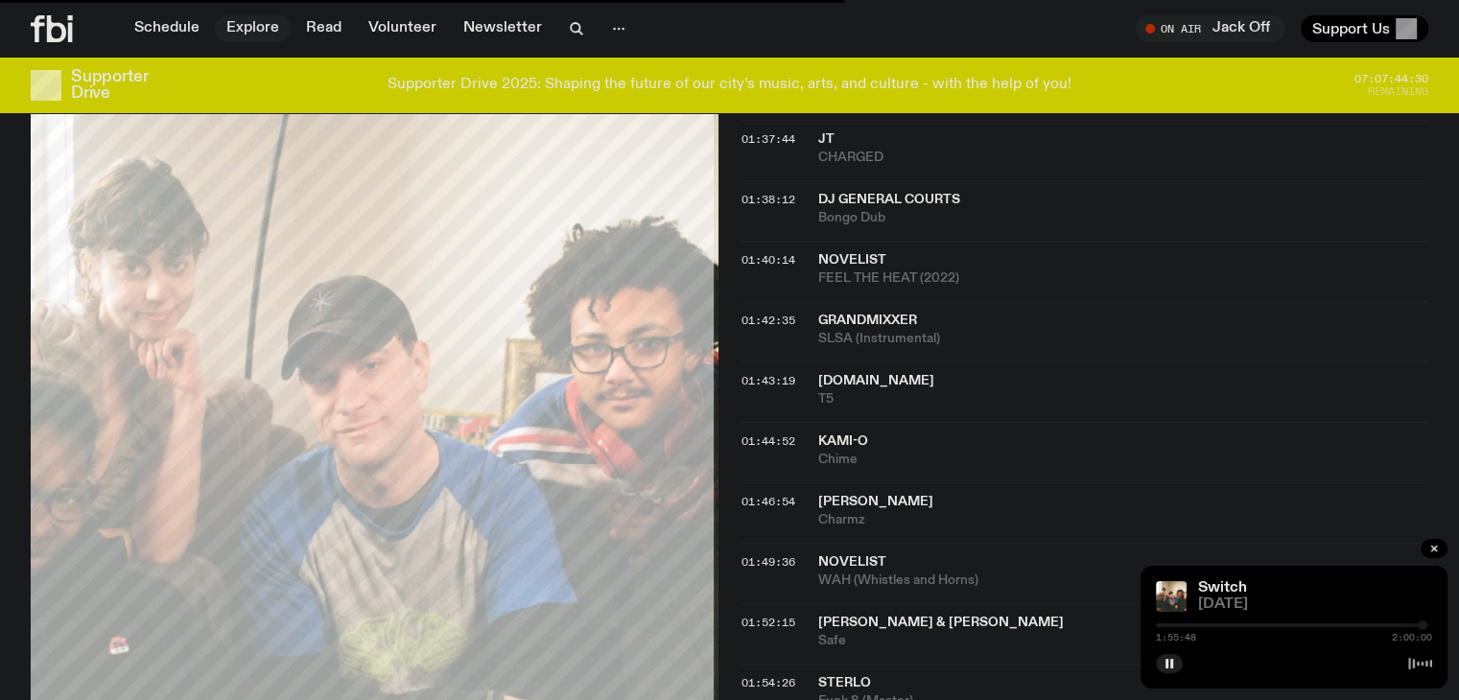
click at [270, 23] on link "Explore" at bounding box center [253, 28] width 76 height 27
click at [1228, 595] on link "Switch" at bounding box center [1222, 587] width 49 height 15
click at [1223, 583] on link "Switch" at bounding box center [1222, 587] width 49 height 15
click at [1352, 586] on div "Switch" at bounding box center [1313, 588] width 238 height 14
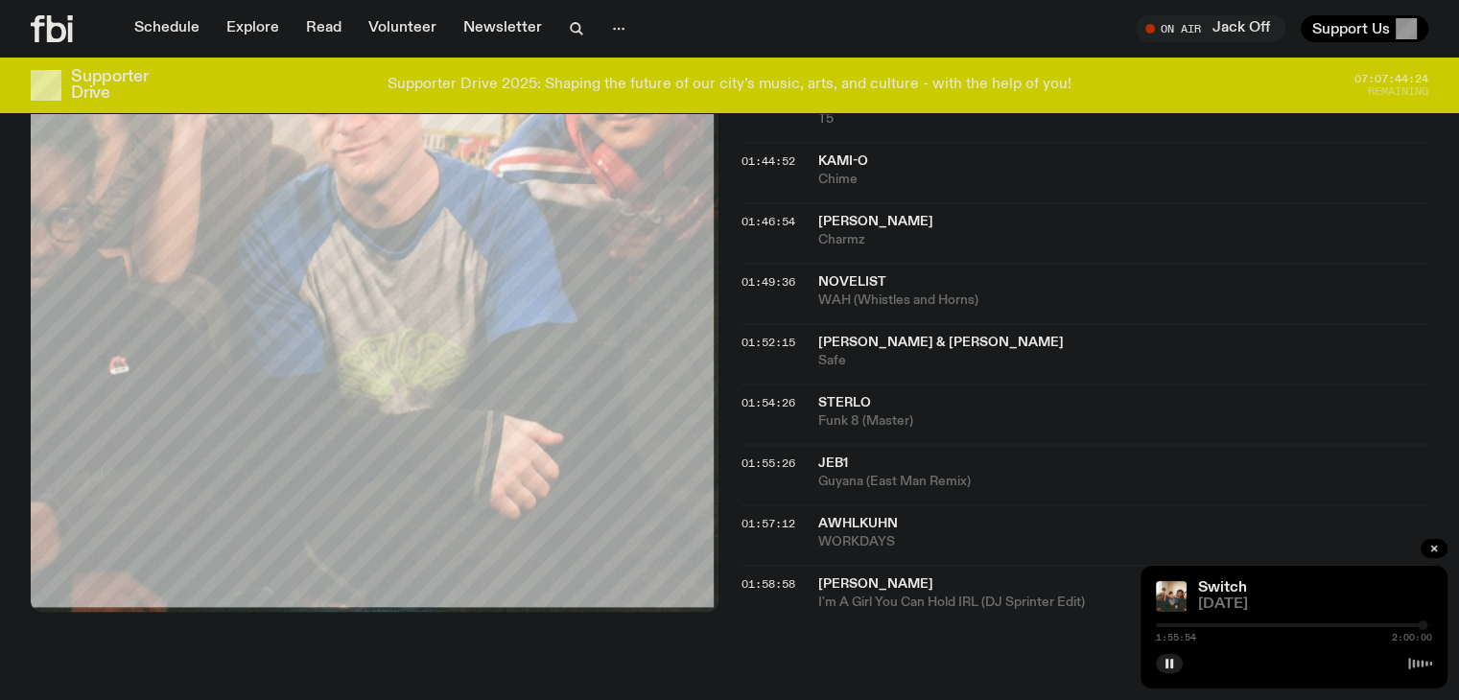
scroll to position [2670, 0]
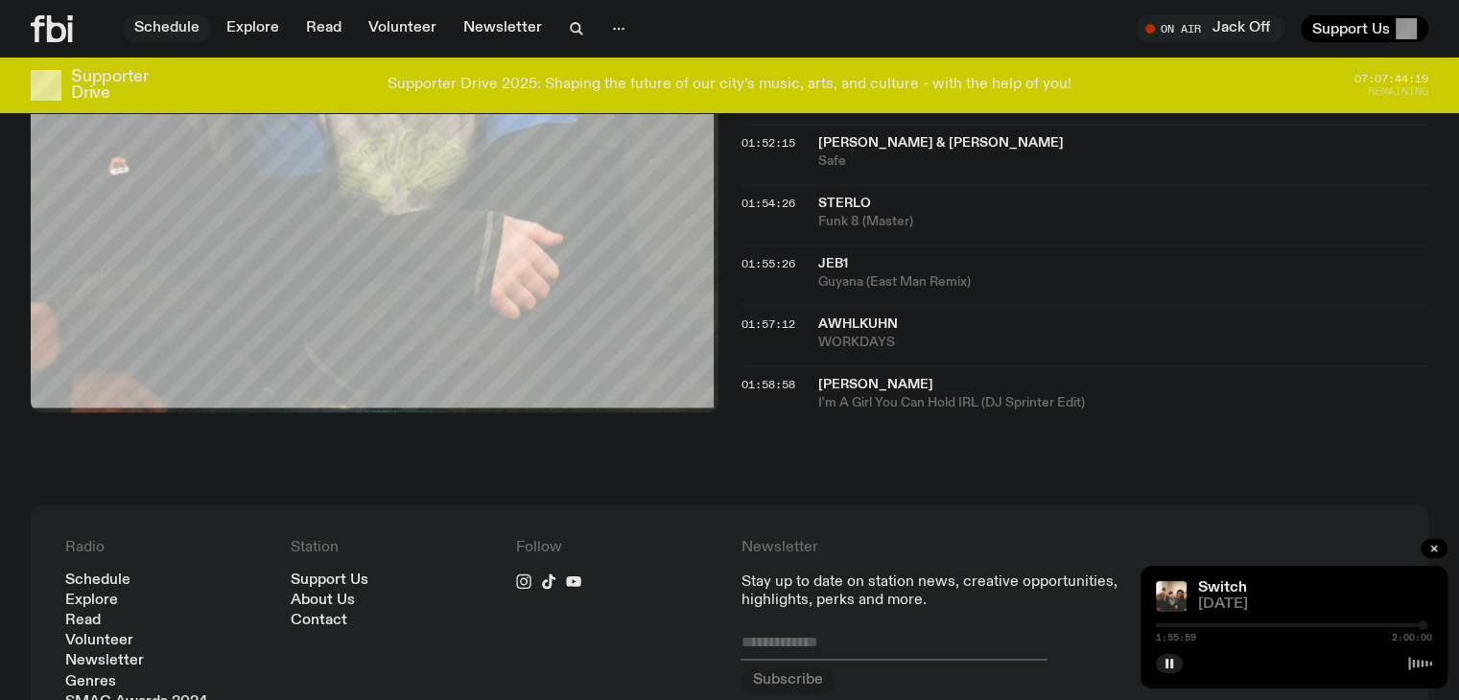
click at [190, 31] on link "Schedule" at bounding box center [167, 28] width 88 height 27
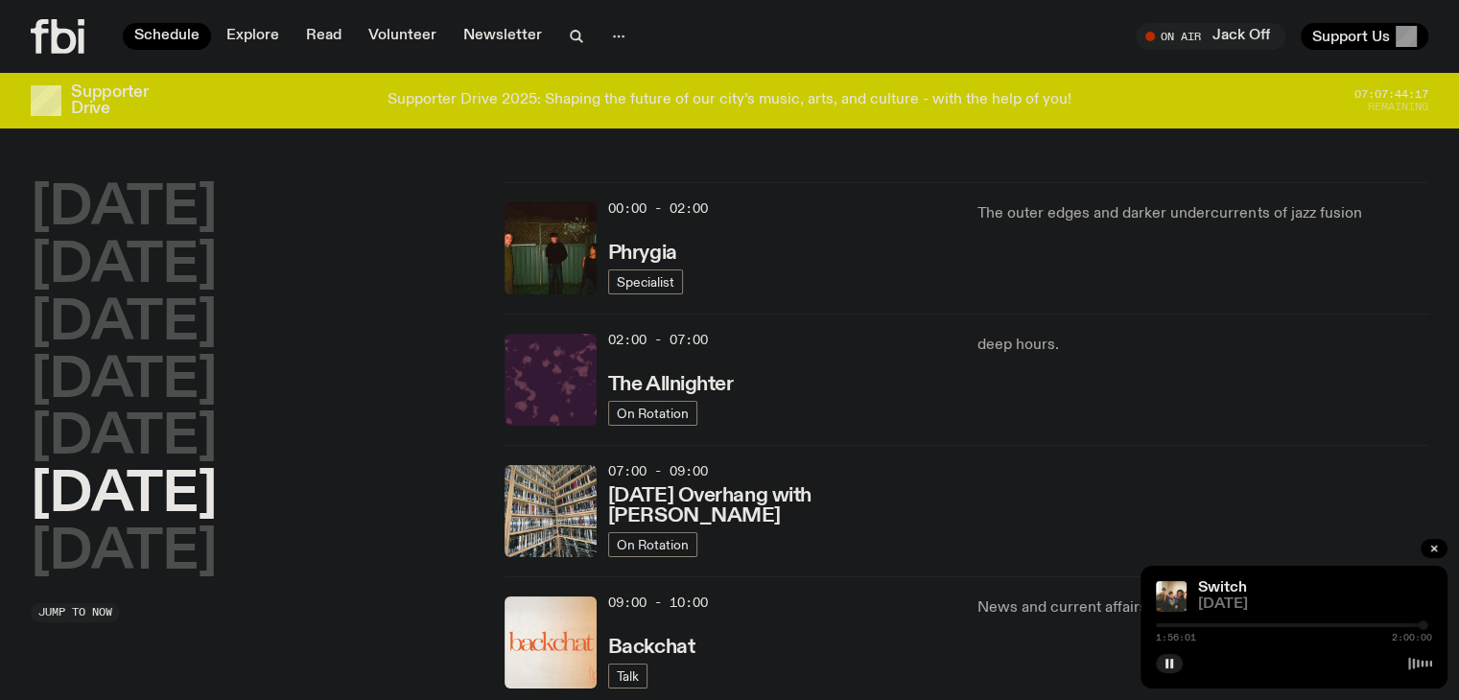
click at [205, 439] on div "Monday Tuesday Wednesday Thursday Friday Saturday Sunday" at bounding box center [256, 381] width 451 height 398
click at [156, 444] on h2 "[DATE]" at bounding box center [124, 438] width 186 height 54
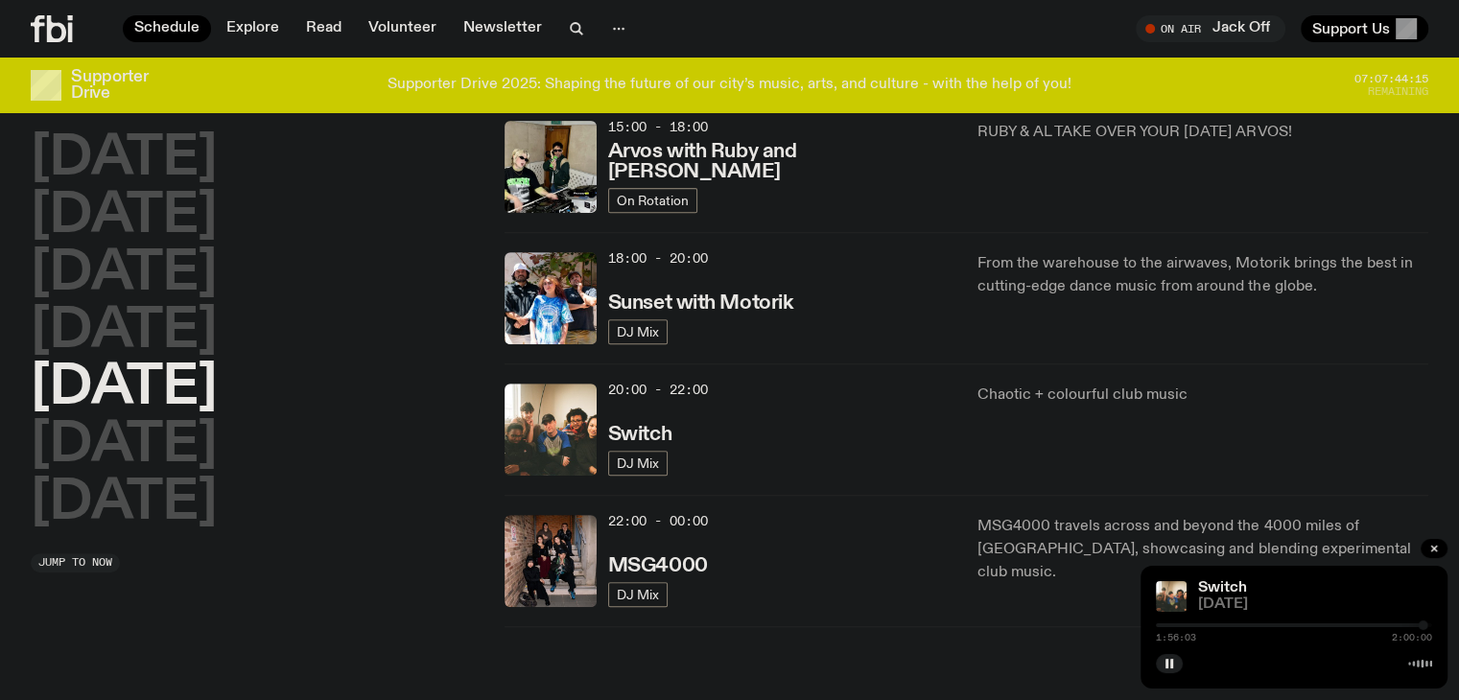
scroll to position [725, 0]
click at [629, 423] on h3 "Switch" at bounding box center [639, 433] width 63 height 20
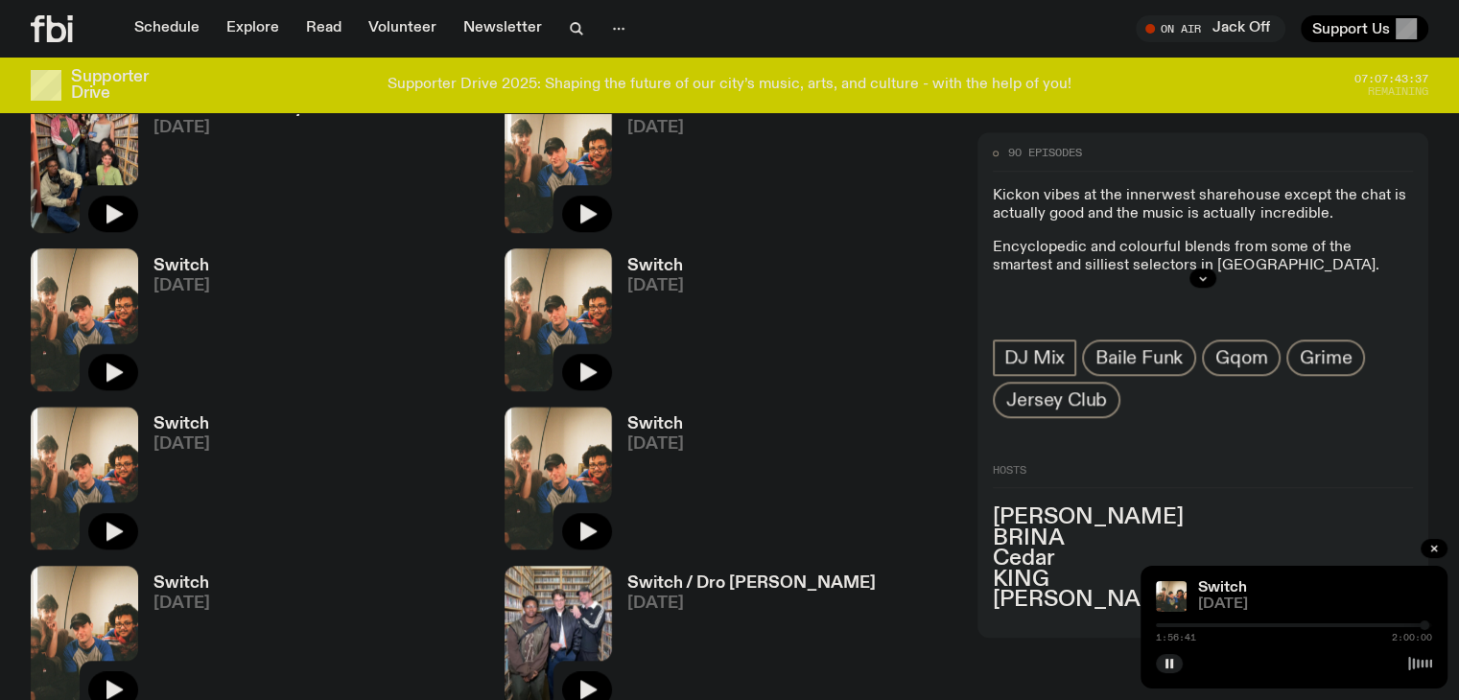
scroll to position [1526, 0]
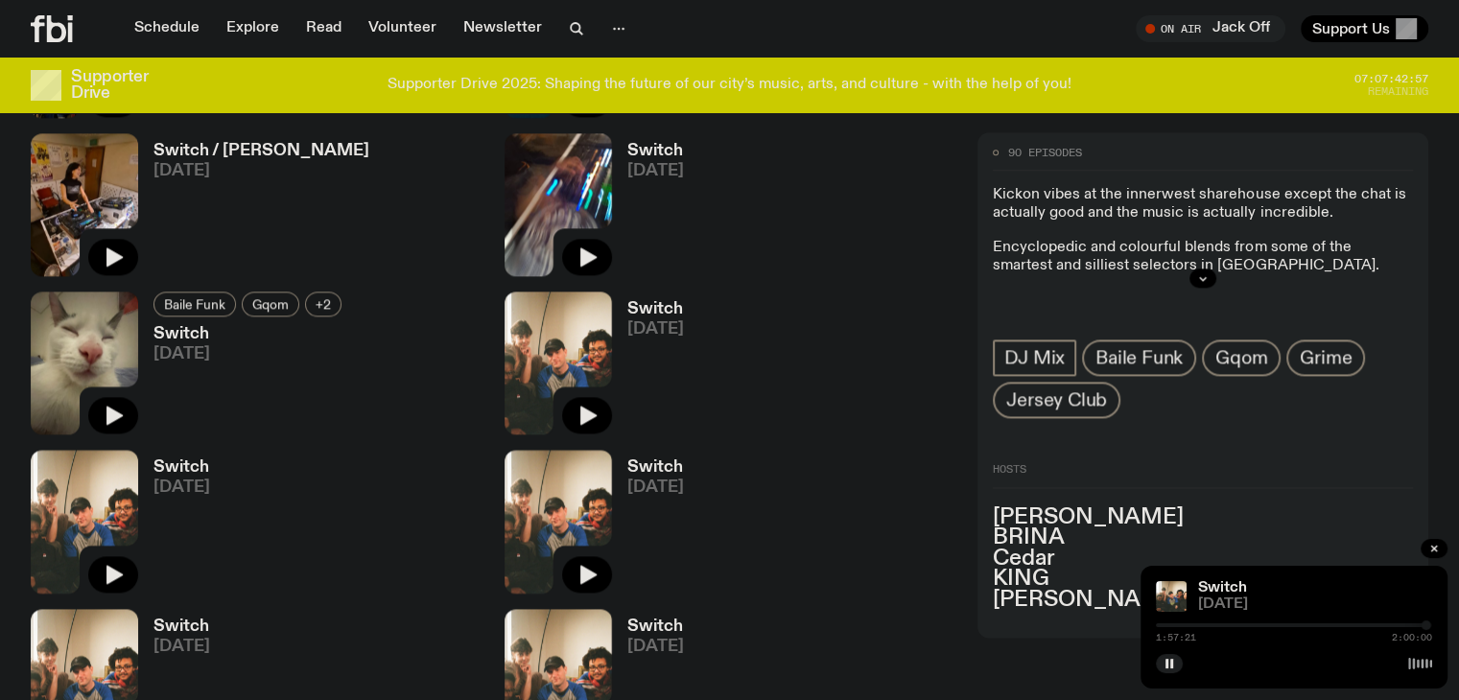
scroll to position [2293, 0]
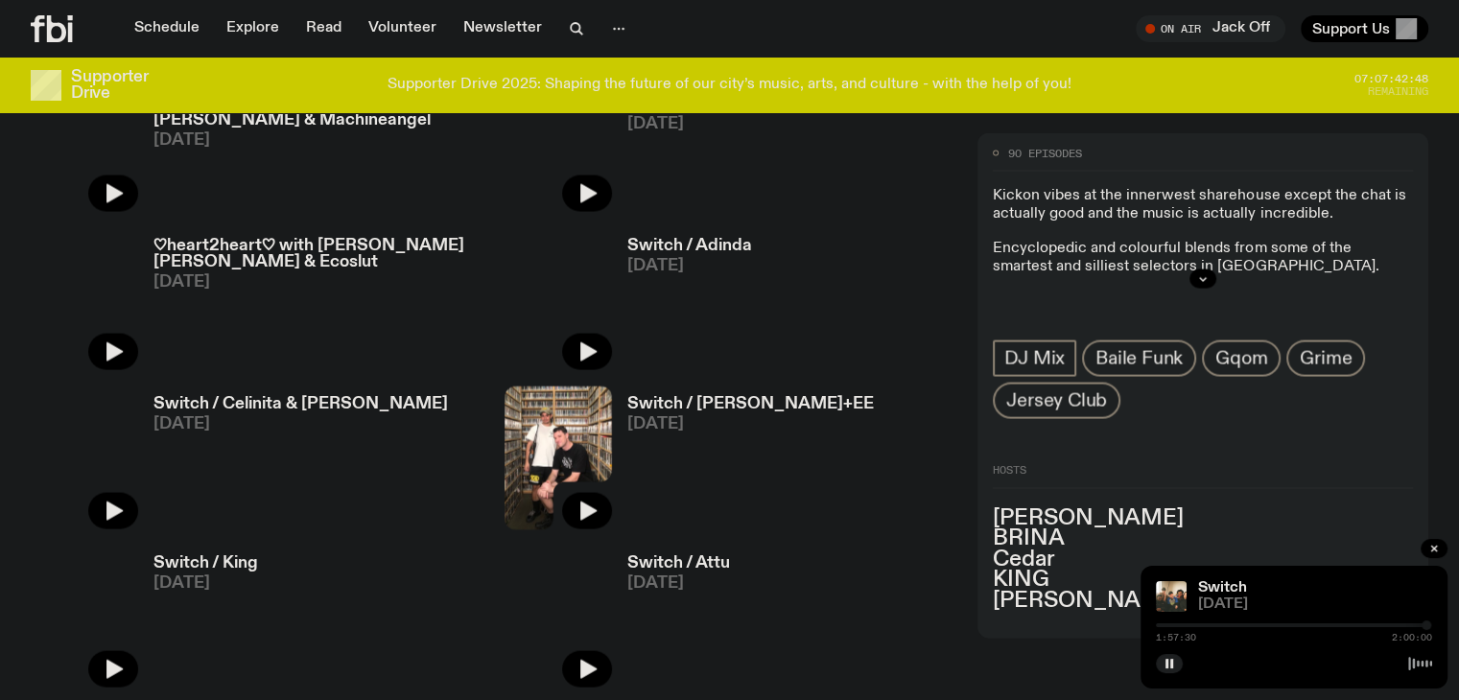
scroll to position [4212, 0]
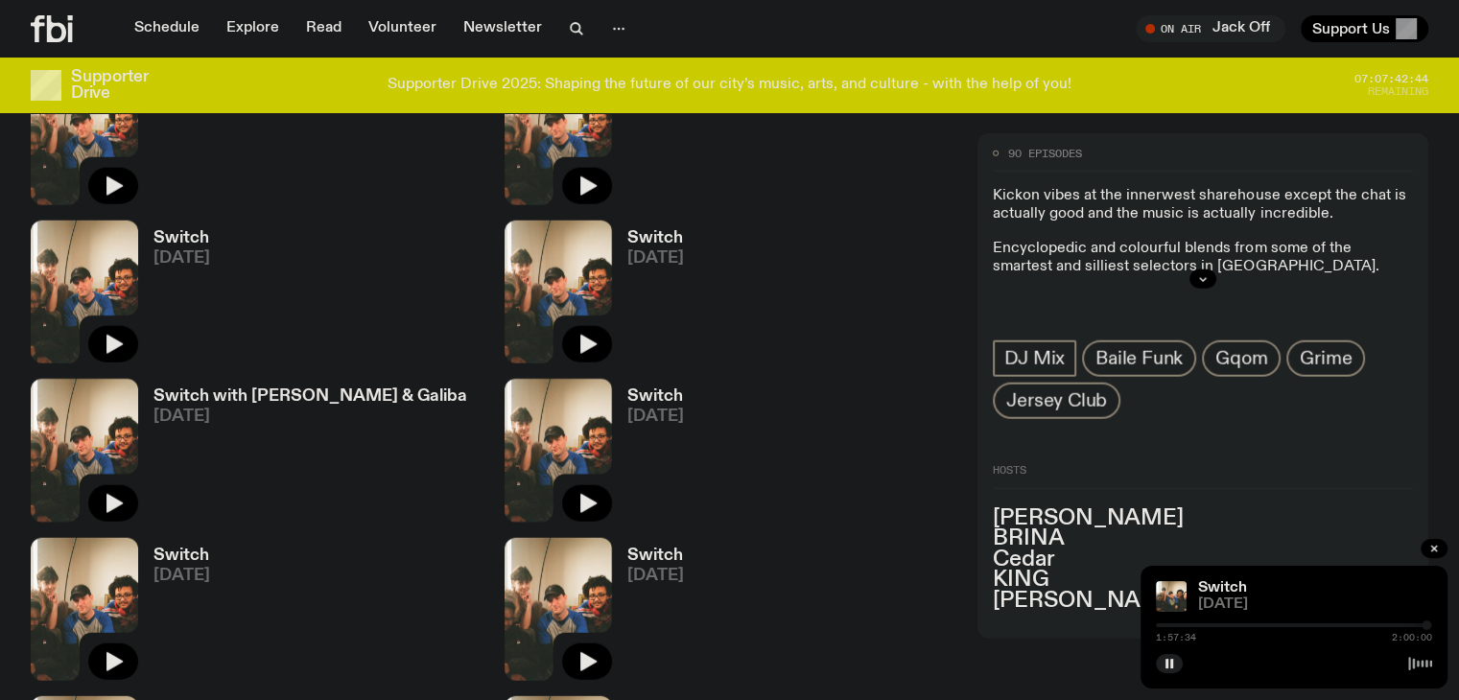
scroll to position [5459, 0]
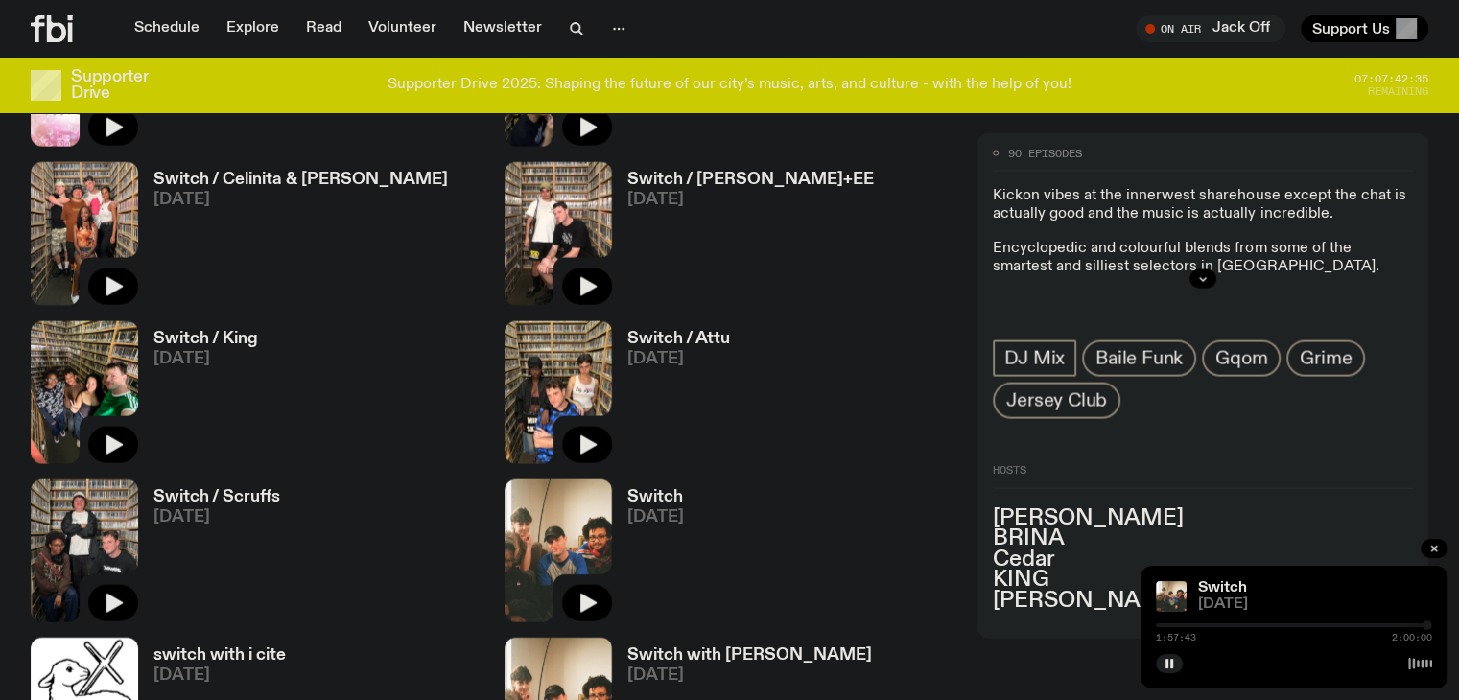
scroll to position [4116, 0]
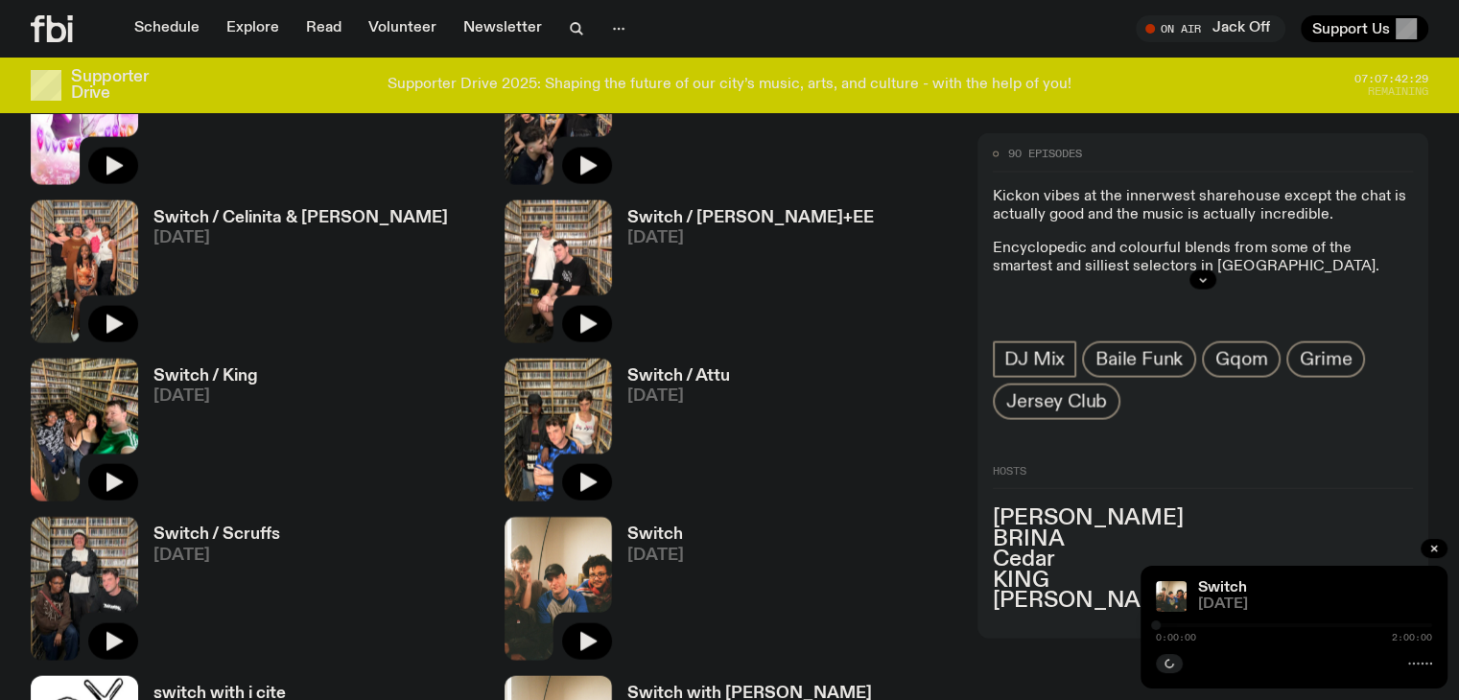
scroll to position [4100, 0]
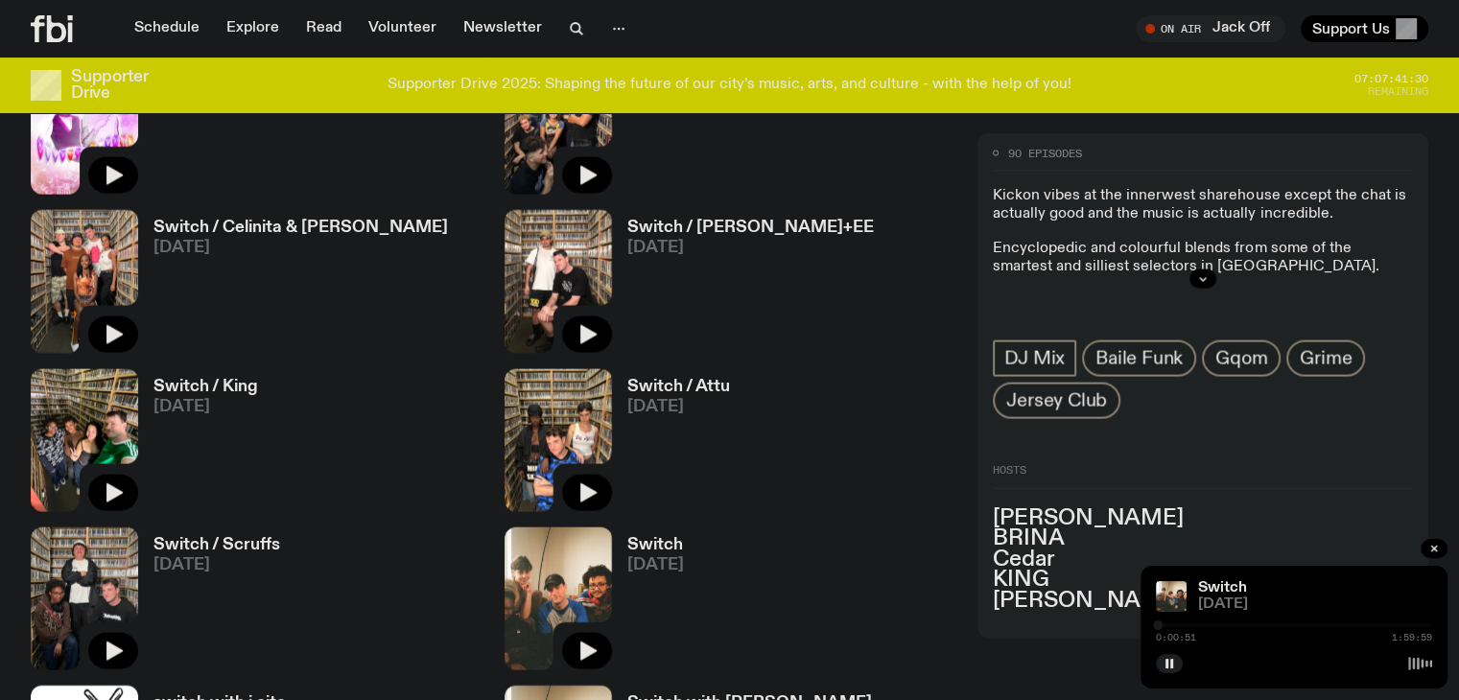
click at [1232, 605] on span "19.07.24" at bounding box center [1315, 605] width 234 height 14
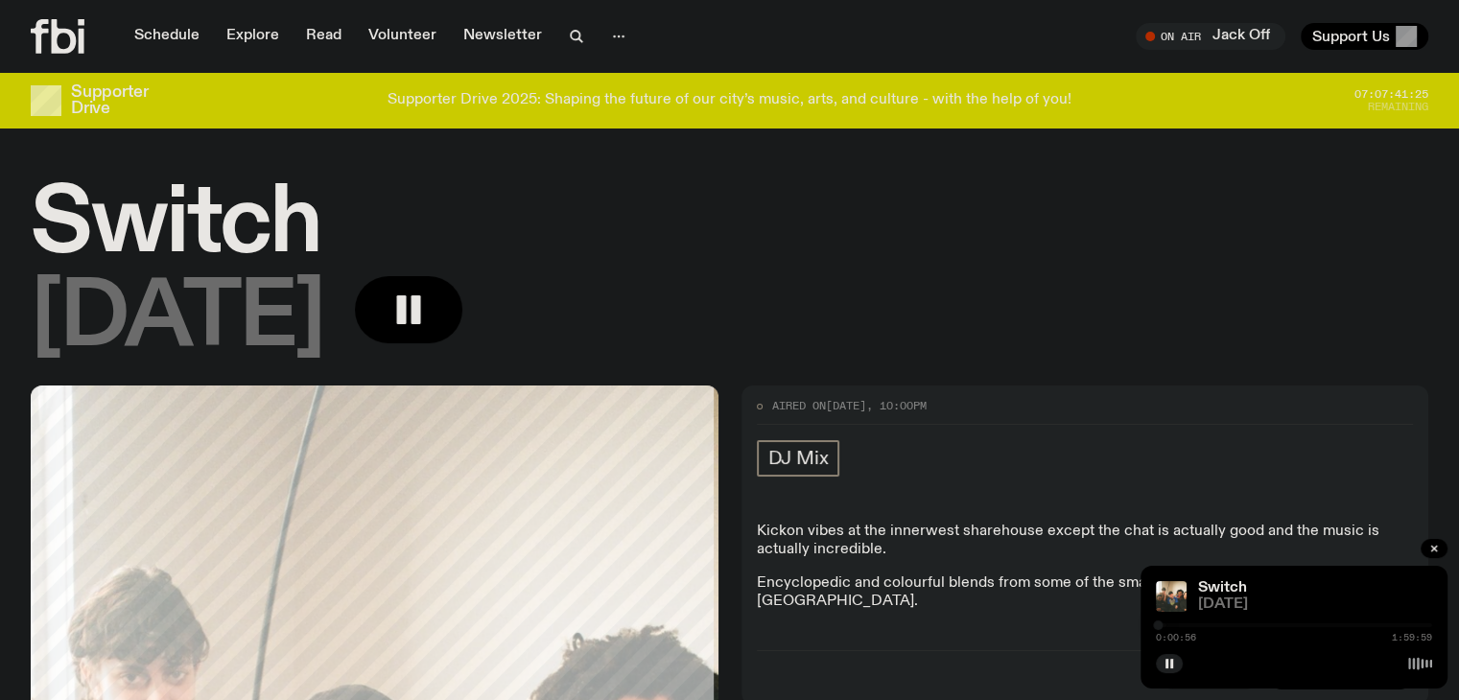
click at [1166, 629] on div "0:00:56 1:59:59" at bounding box center [1294, 631] width 276 height 23
click at [1170, 625] on div at bounding box center [1294, 625] width 276 height 4
click at [1162, 626] on div at bounding box center [1163, 626] width 10 height 10
click at [1166, 626] on div at bounding box center [1167, 626] width 10 height 10
click at [949, 661] on div "Tracklist More Episodes" at bounding box center [1085, 669] width 657 height 39
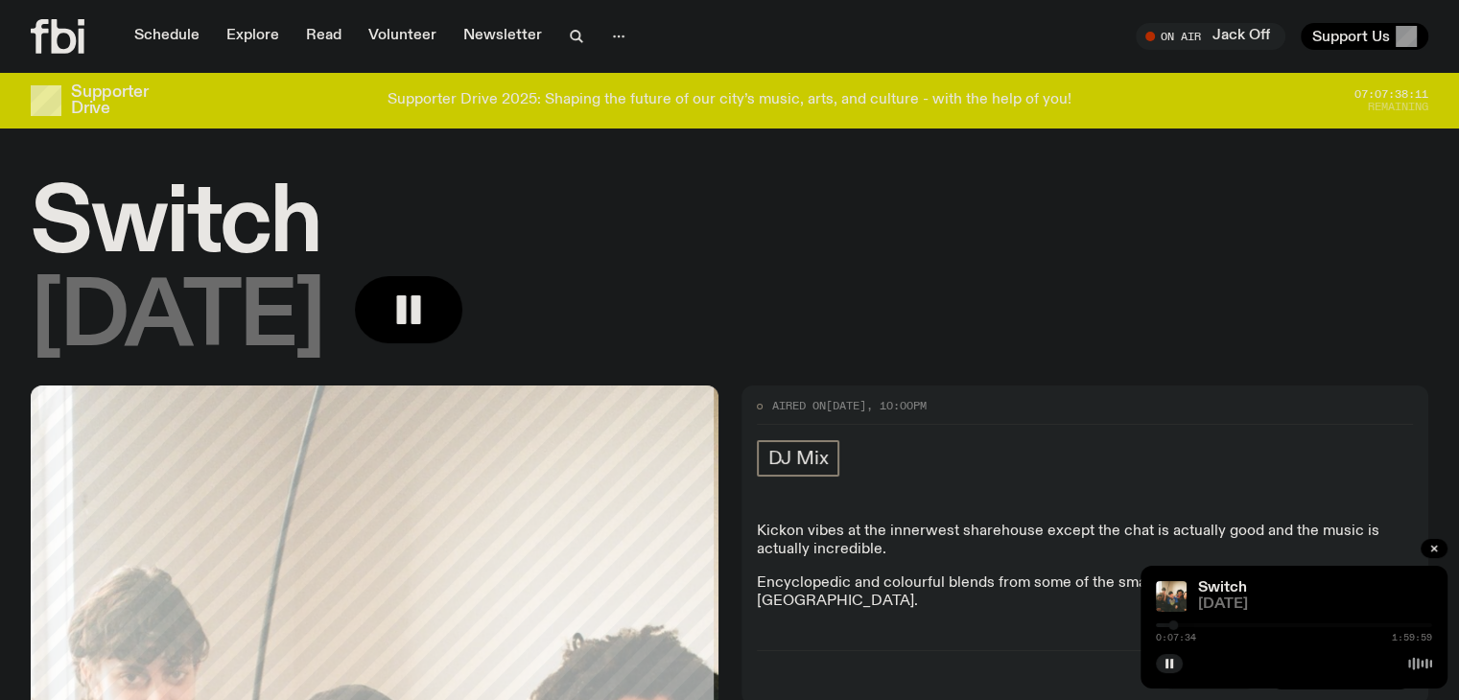
click at [1177, 629] on div at bounding box center [1173, 626] width 10 height 10
drag, startPoint x: 1173, startPoint y: 627, endPoint x: 1218, endPoint y: 634, distance: 45.6
click at [1218, 634] on div "0:27:09 1:59:59" at bounding box center [1294, 631] width 276 height 23
click at [1220, 623] on div at bounding box center [1220, 626] width 10 height 10
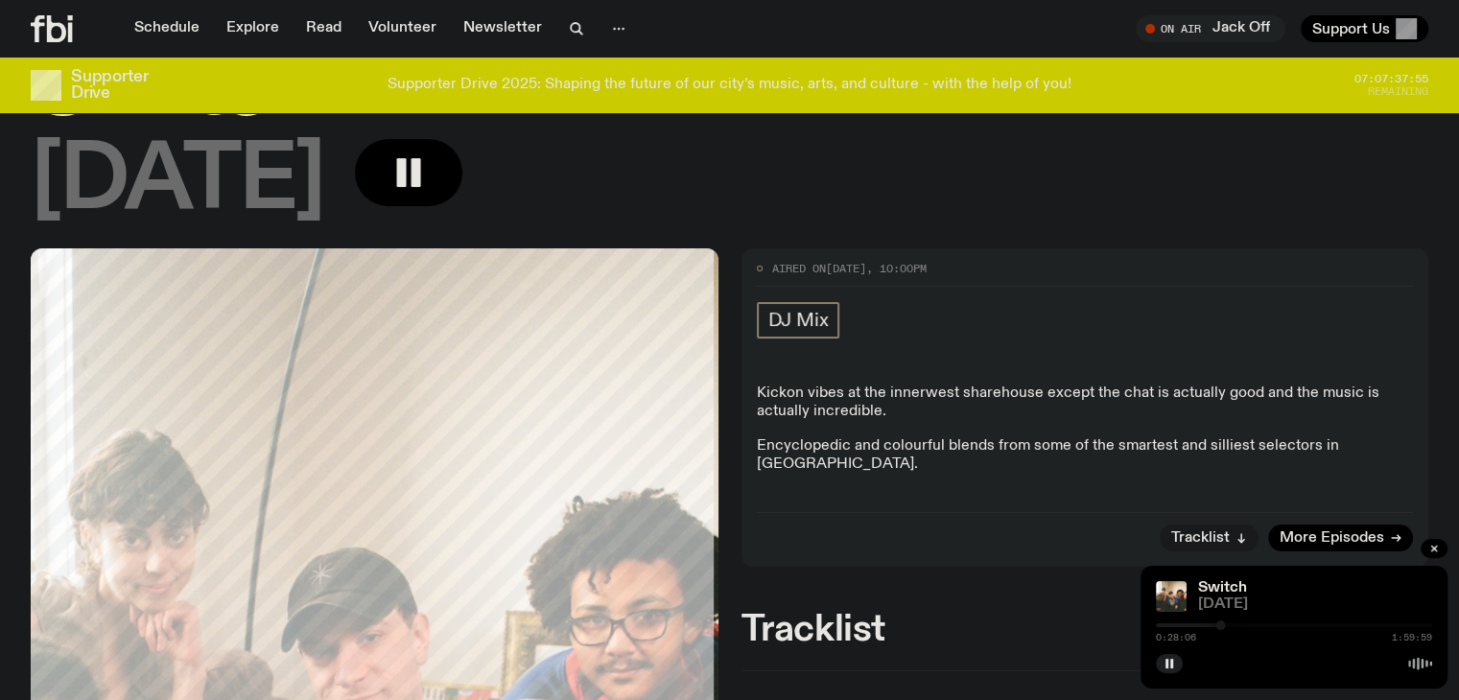
scroll to position [660, 0]
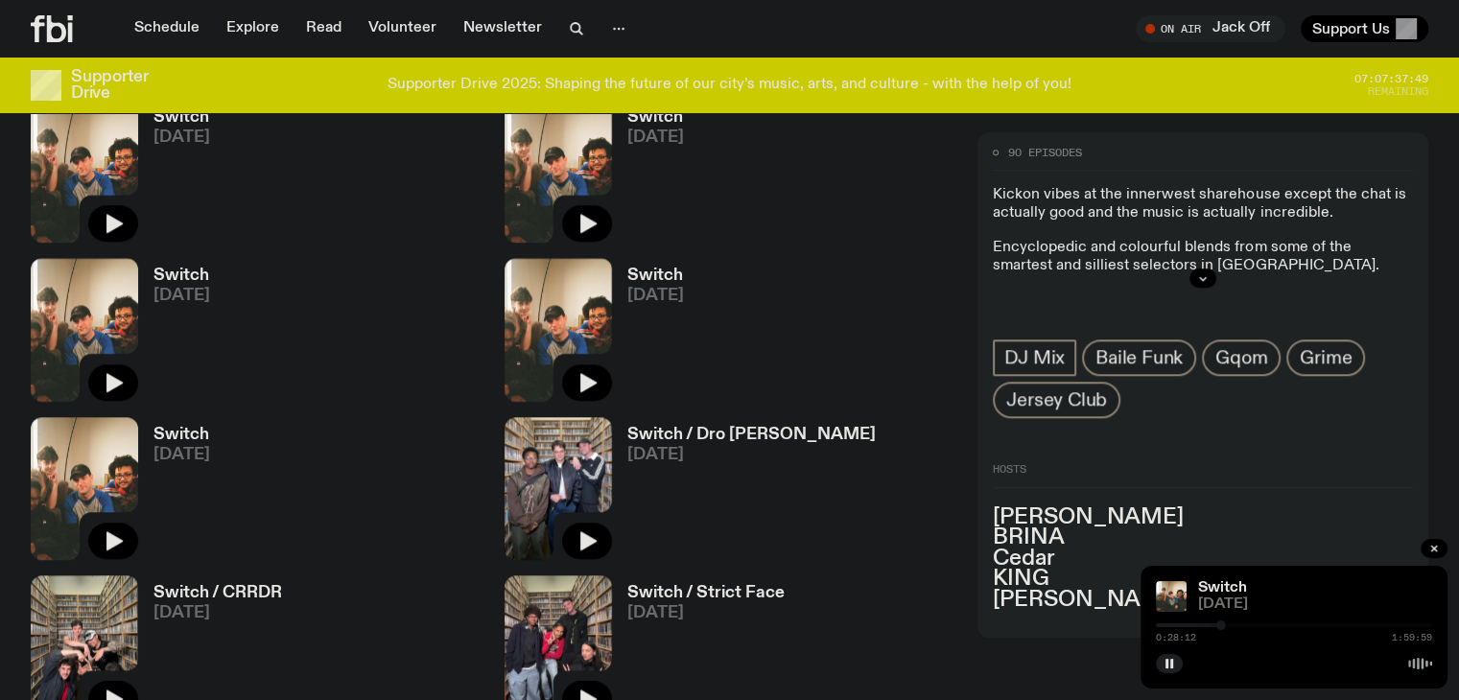
scroll to position [1223, 0]
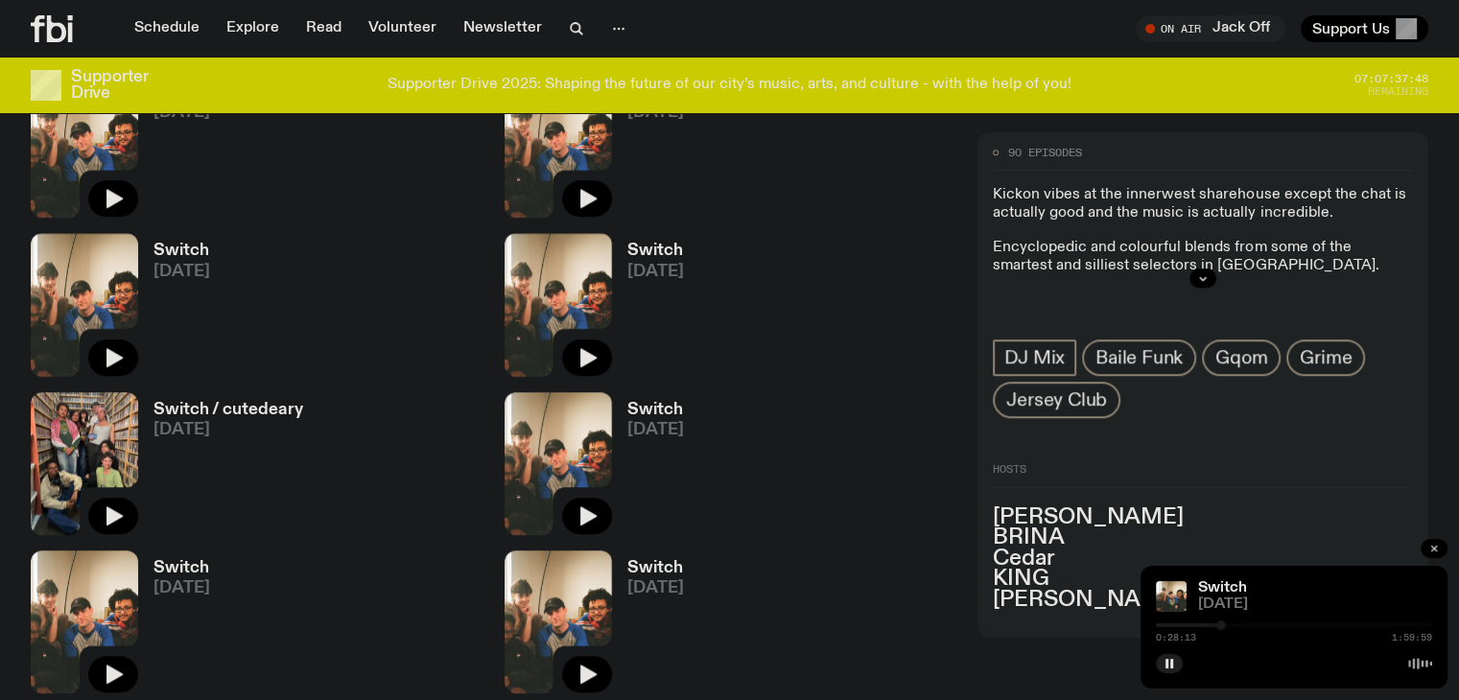
click at [1432, 546] on icon "button" at bounding box center [1434, 549] width 12 height 12
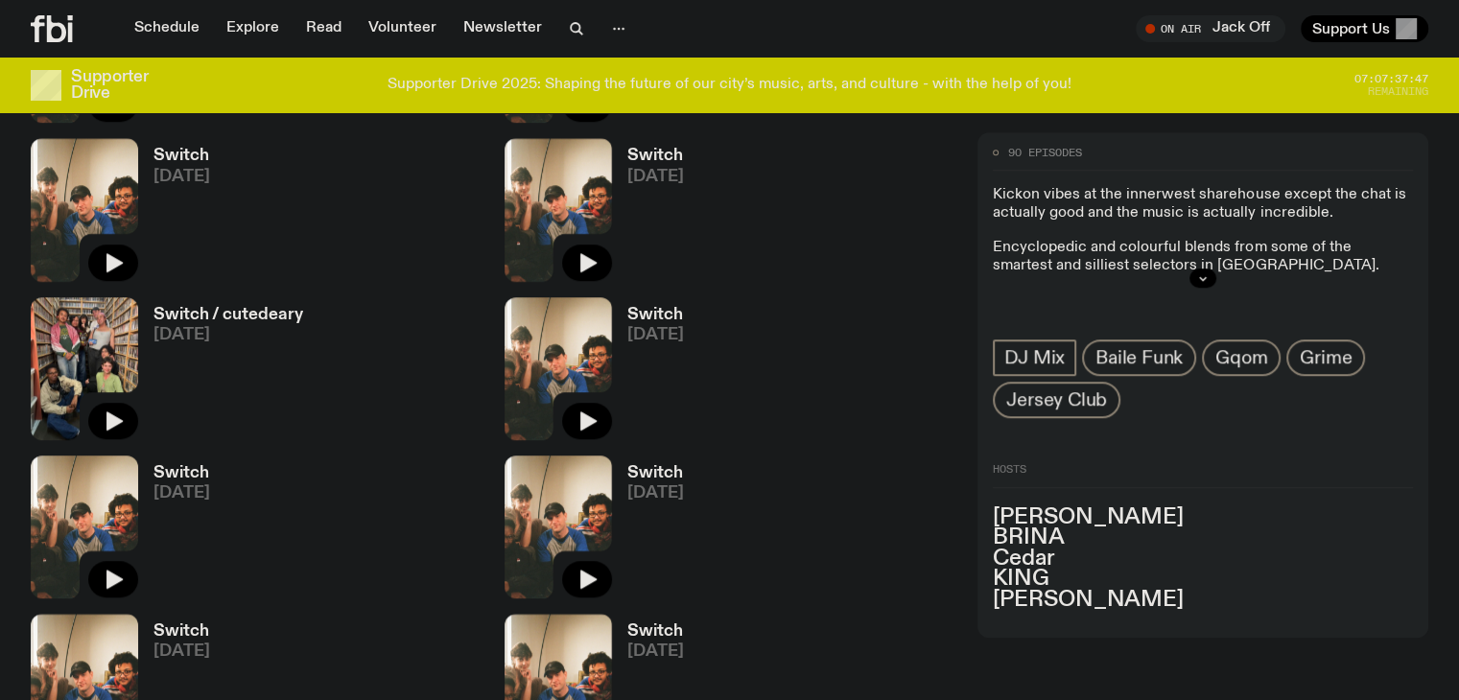
scroll to position [1319, 0]
click at [562, 402] on button "button" at bounding box center [587, 420] width 50 height 36
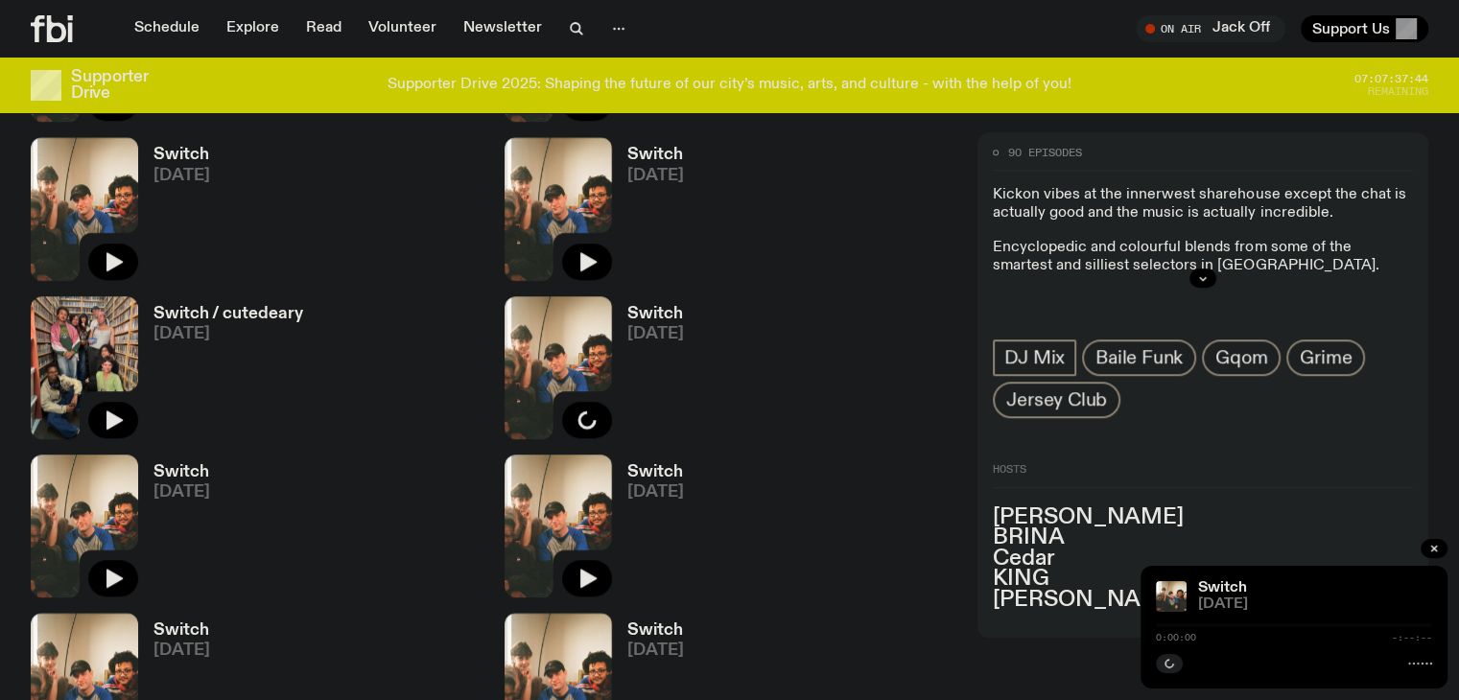
click at [627, 306] on h3 "Switch" at bounding box center [655, 314] width 57 height 16
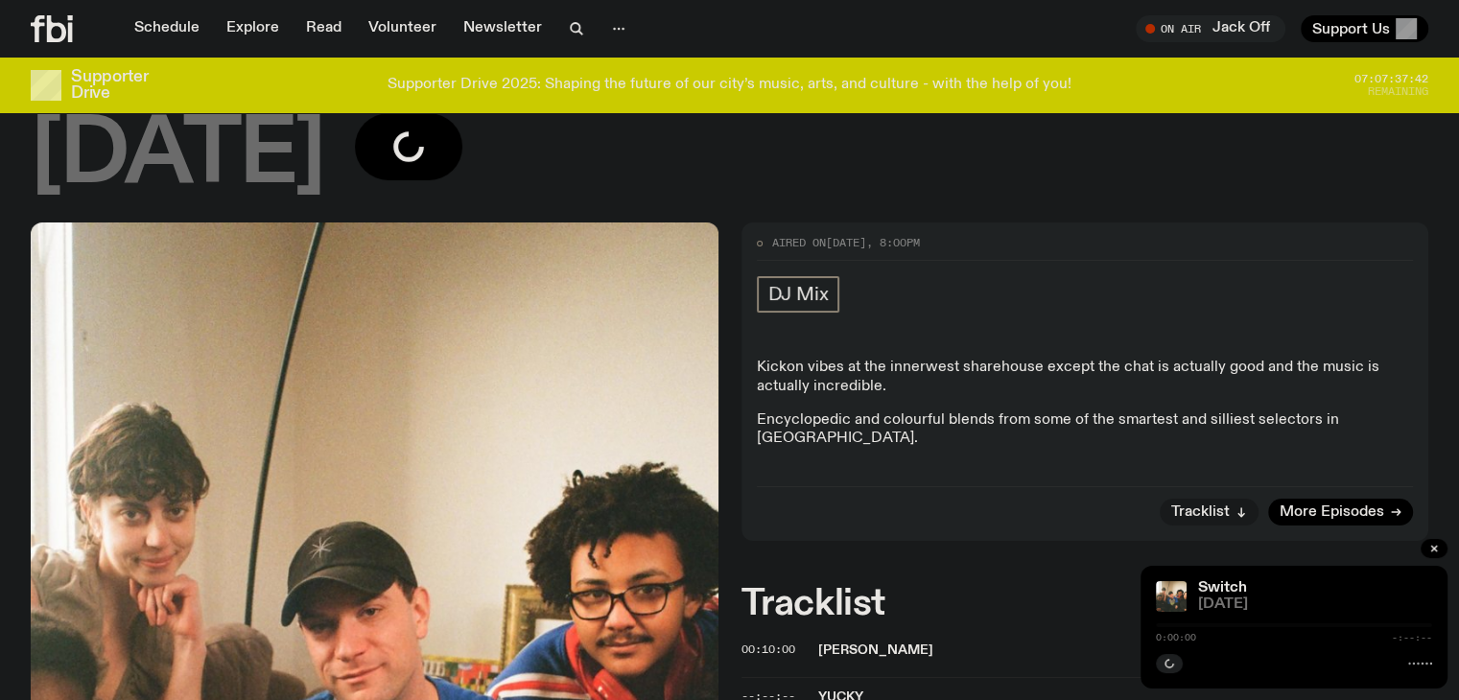
scroll to position [190, 0]
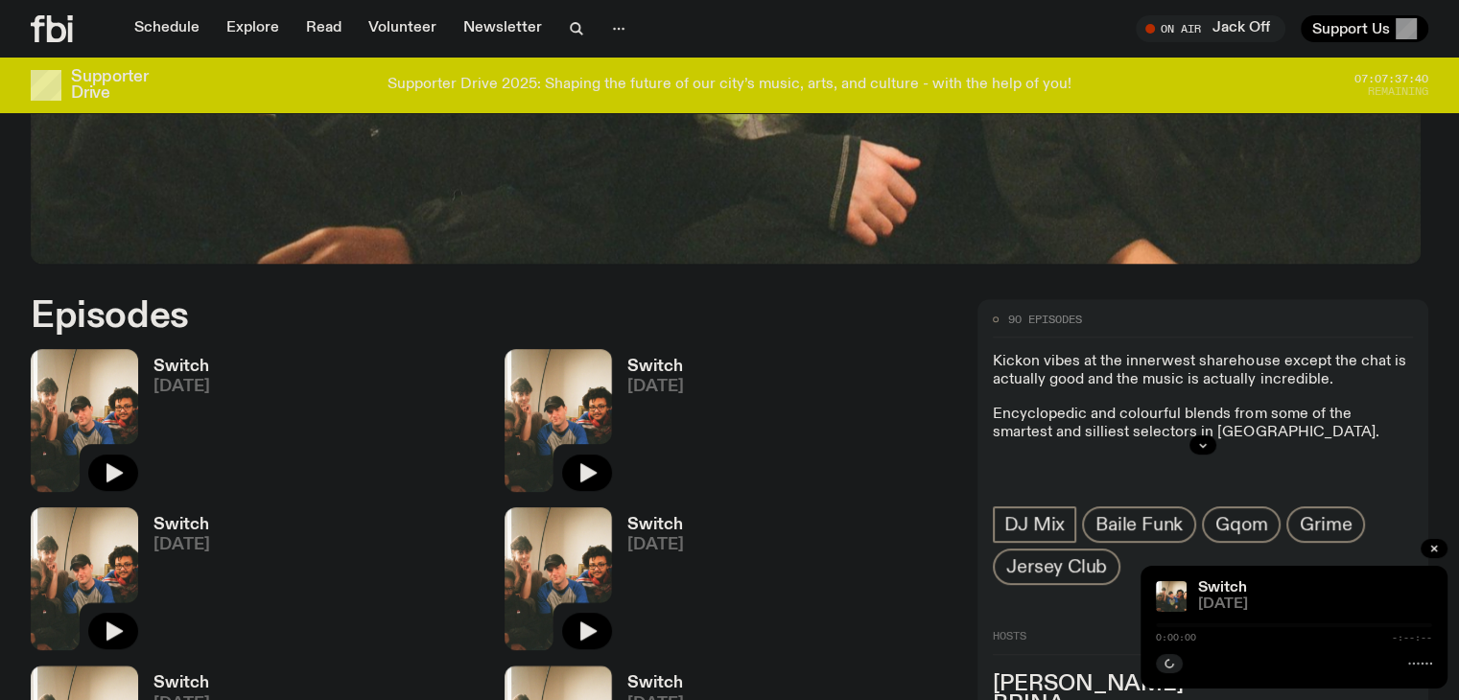
scroll to position [840, 0]
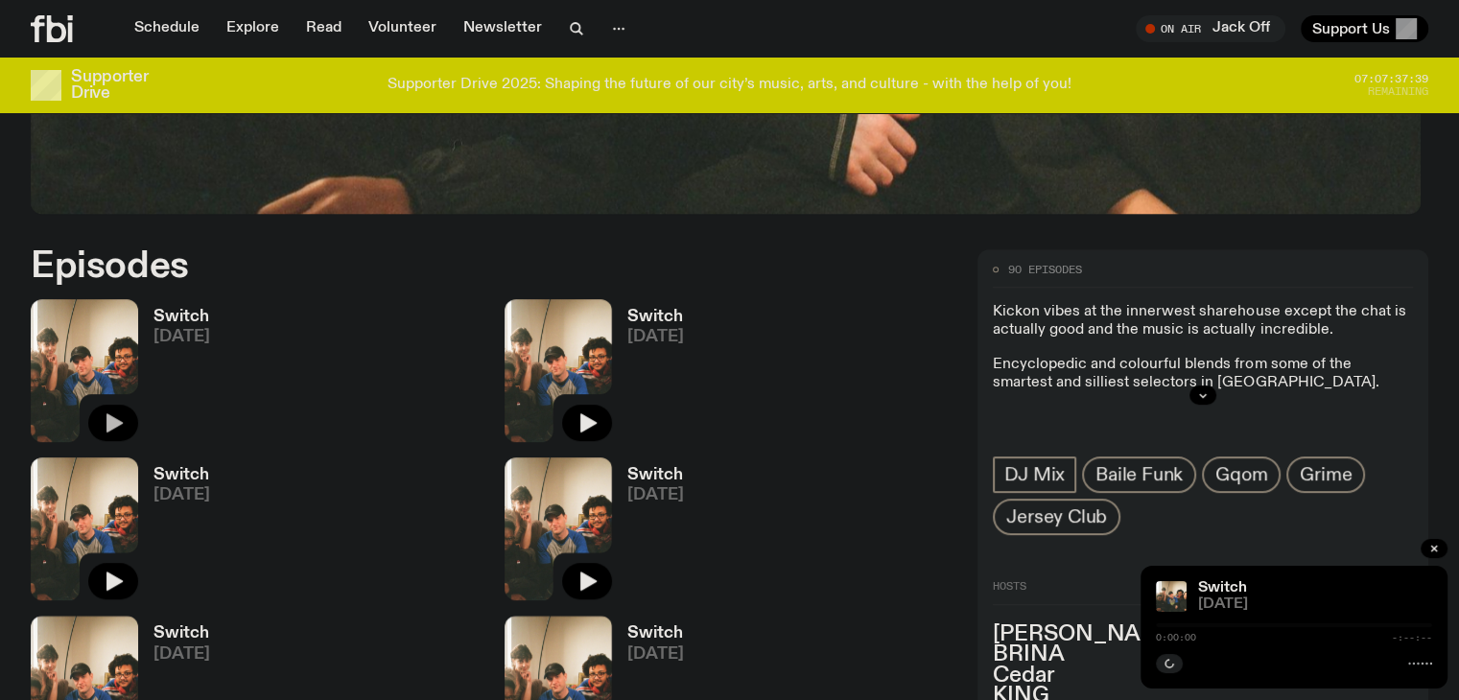
click at [123, 411] on icon "button" at bounding box center [113, 422] width 23 height 23
click at [181, 309] on h3 "Switch" at bounding box center [181, 317] width 57 height 16
